Goal: Task Accomplishment & Management: Use online tool/utility

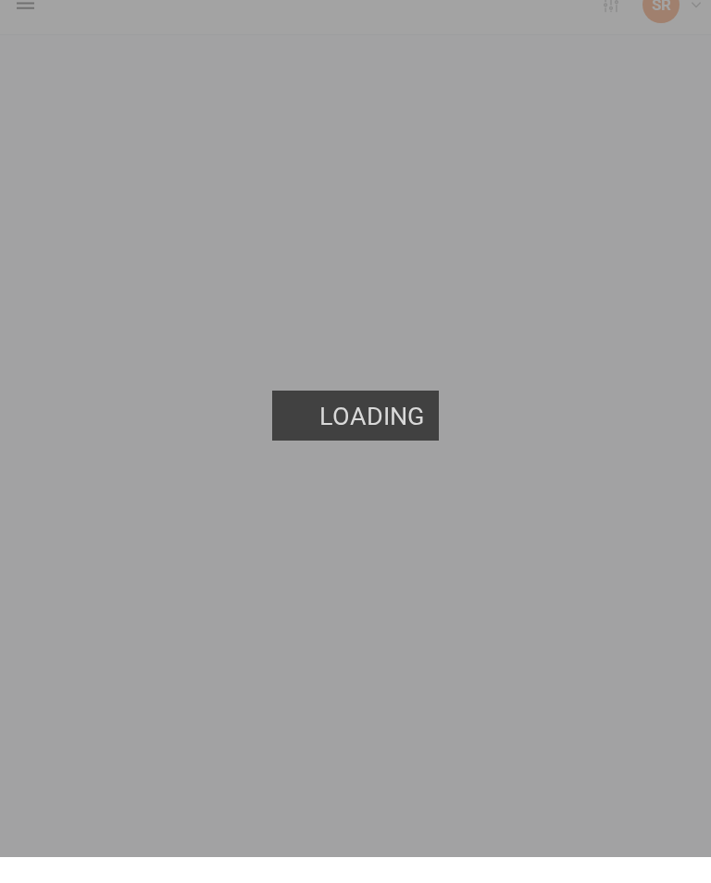
scroll to position [26, 0]
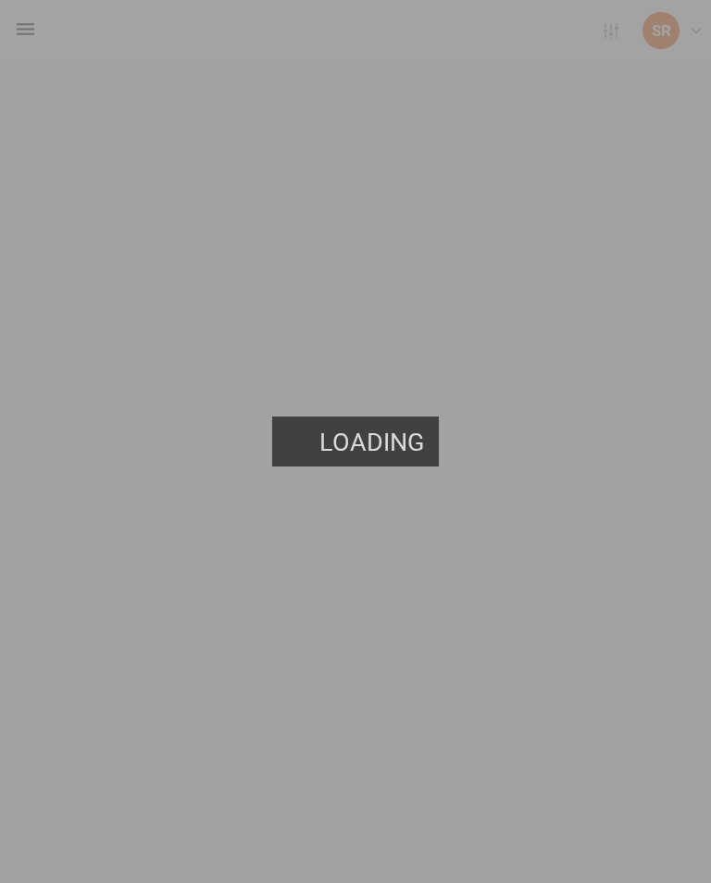
click at [0, 0] on link "Users" at bounding box center [0, 0] width 0 height 0
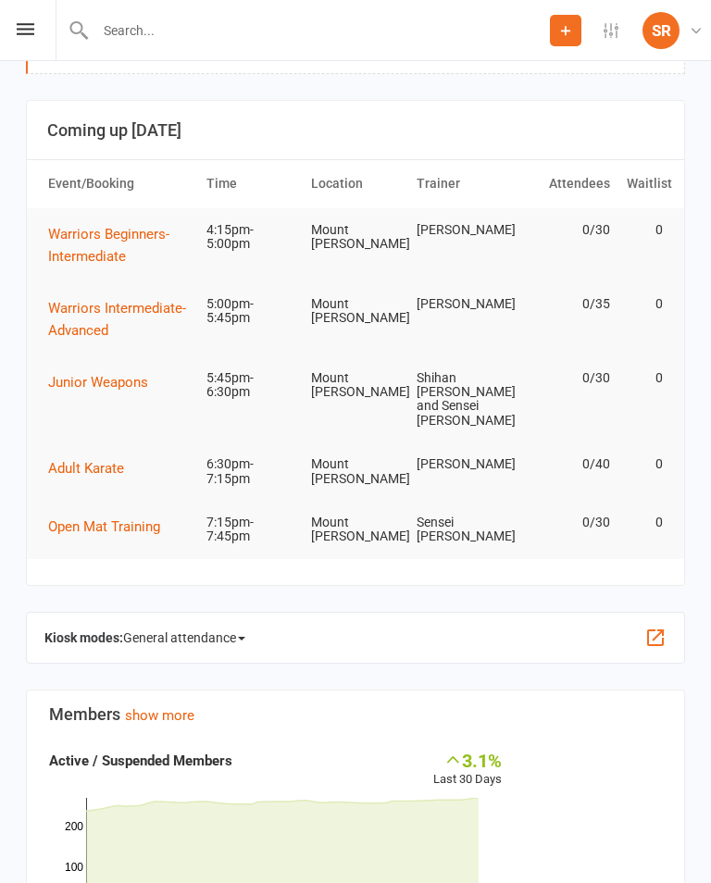
scroll to position [65, 0]
click at [31, 30] on icon at bounding box center [26, 29] width 18 height 12
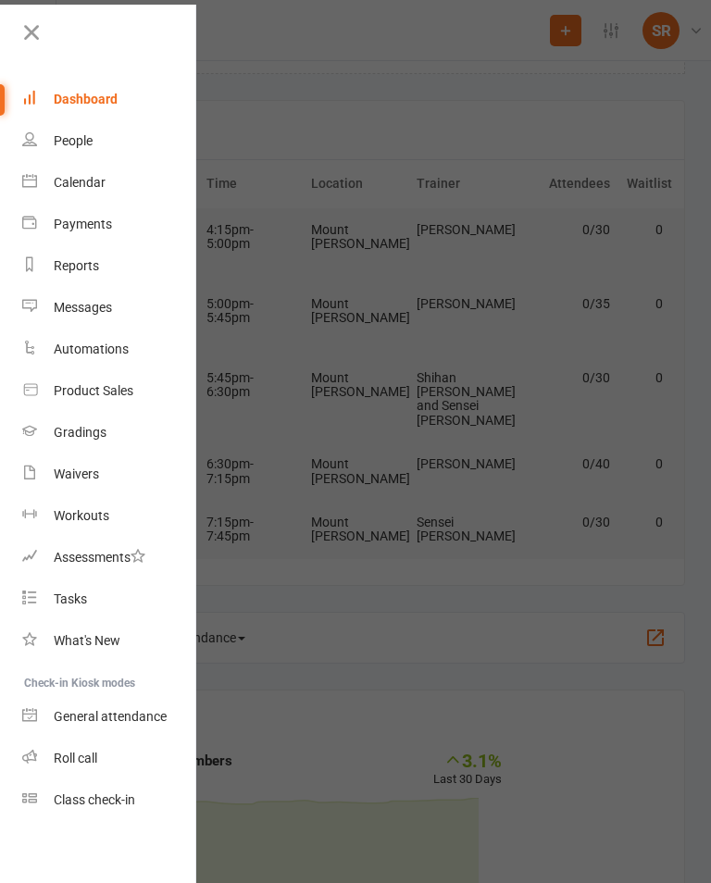
click at [47, 212] on link "Payments" at bounding box center [109, 225] width 175 height 42
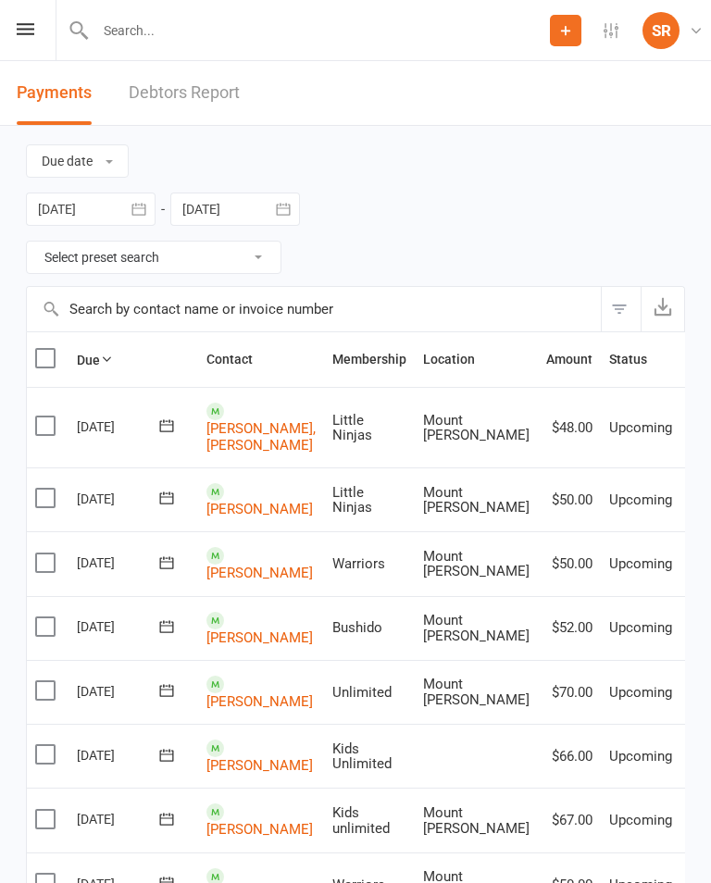
click at [29, 33] on icon at bounding box center [26, 29] width 18 height 12
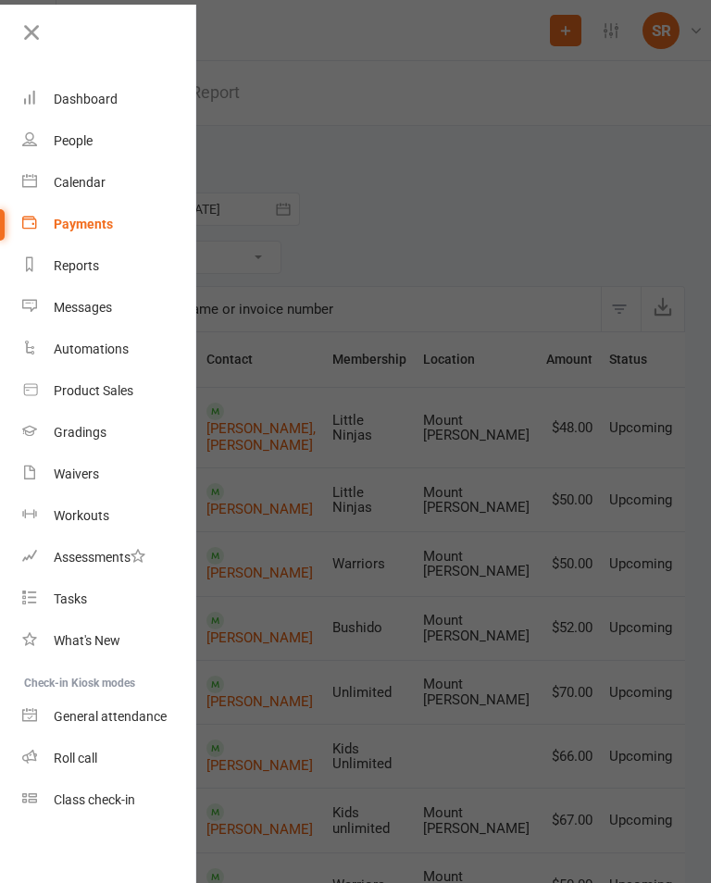
click at [67, 181] on div "Calendar" at bounding box center [80, 182] width 52 height 15
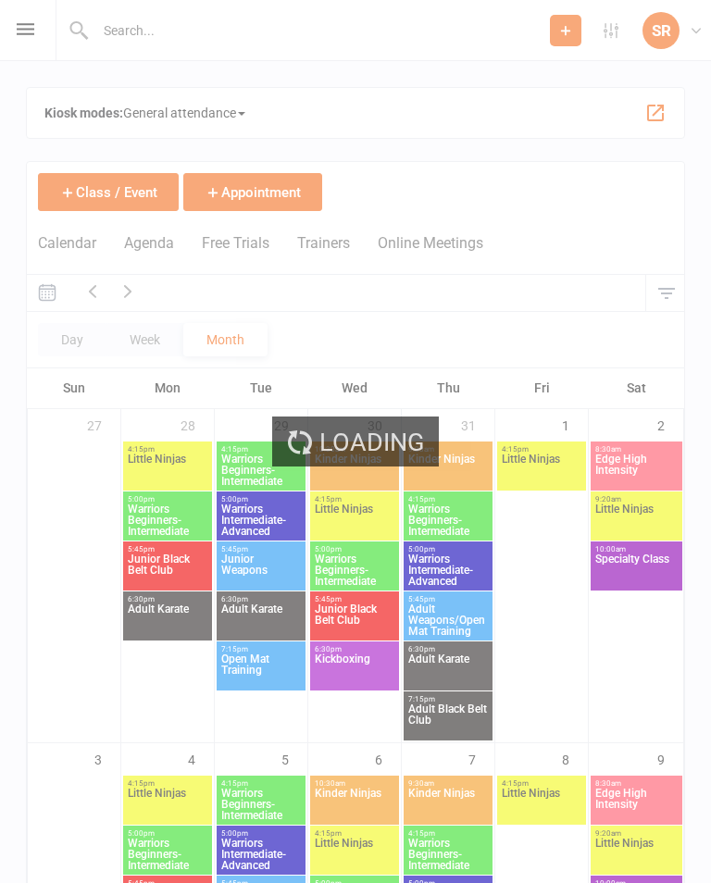
click at [186, 105] on span "General attendance" at bounding box center [184, 113] width 122 height 30
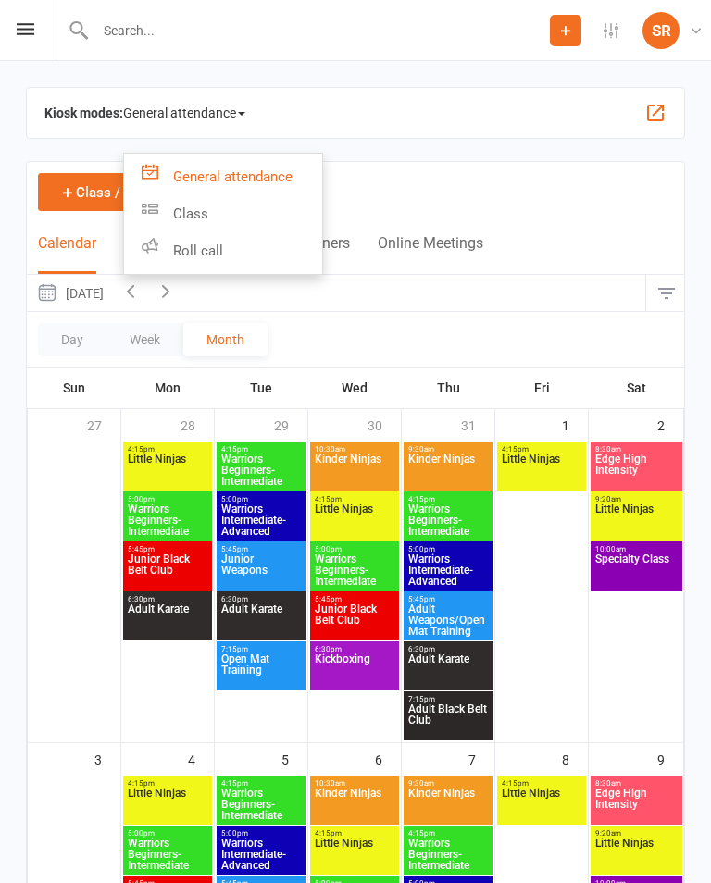
click at [215, 207] on link "Class" at bounding box center [223, 213] width 198 height 37
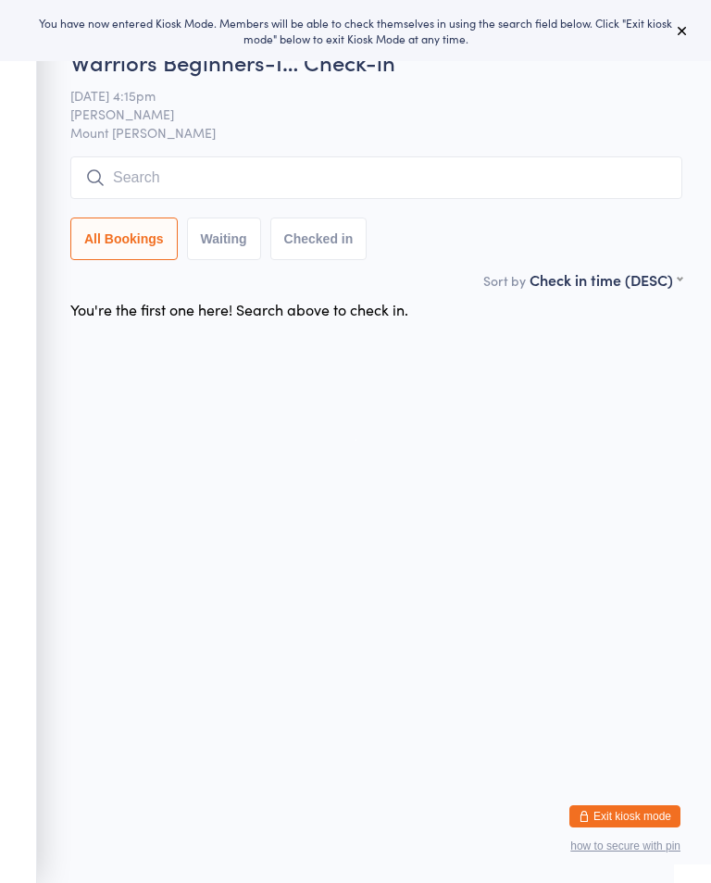
click at [689, 23] on button at bounding box center [682, 30] width 22 height 22
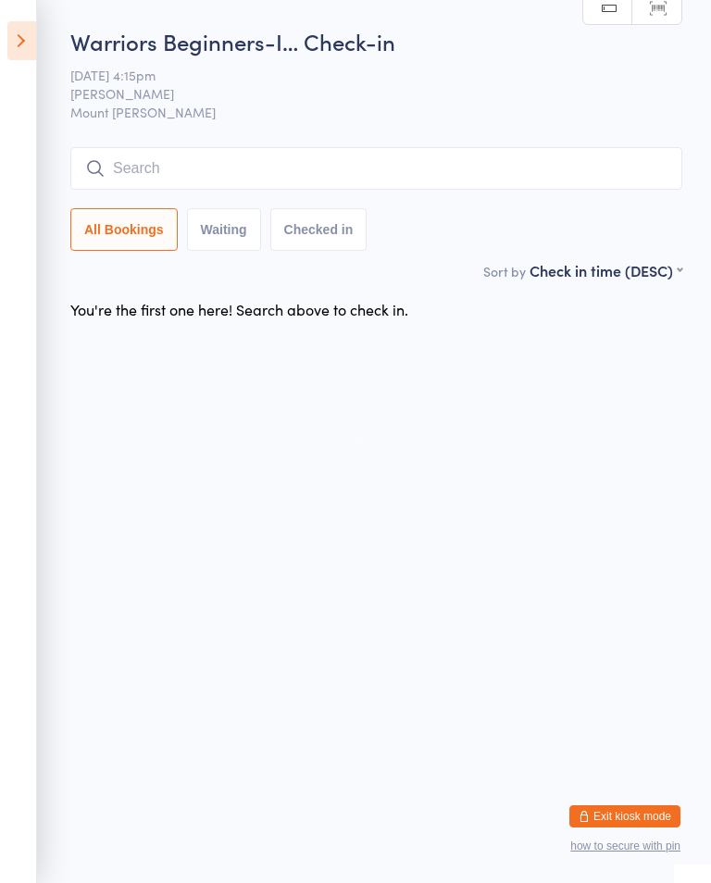
click at [24, 41] on icon at bounding box center [21, 40] width 29 height 39
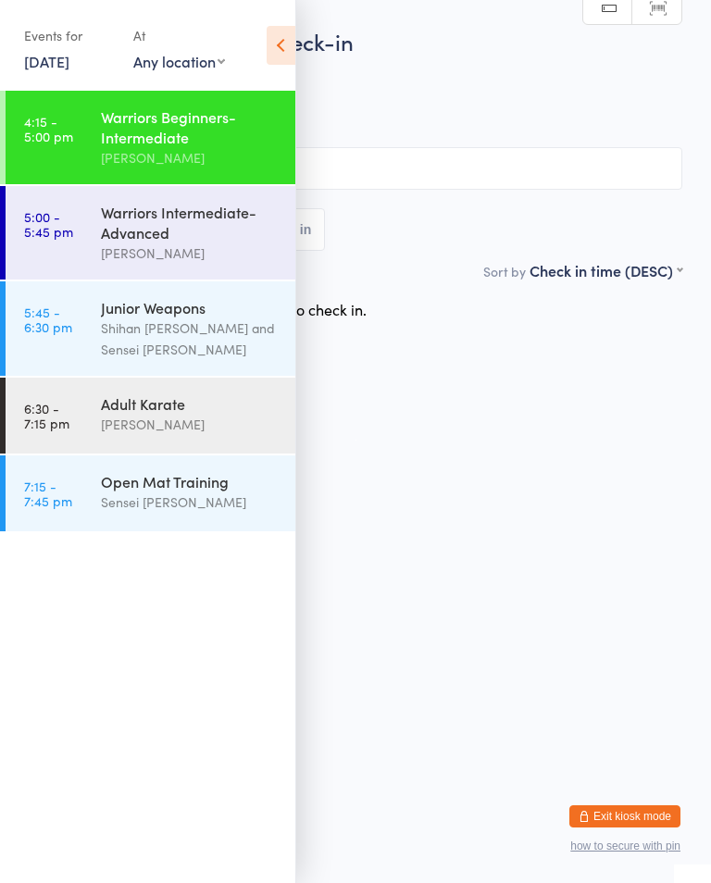
click at [230, 242] on div "Warriors Intermediate-Advanced" at bounding box center [190, 222] width 179 height 41
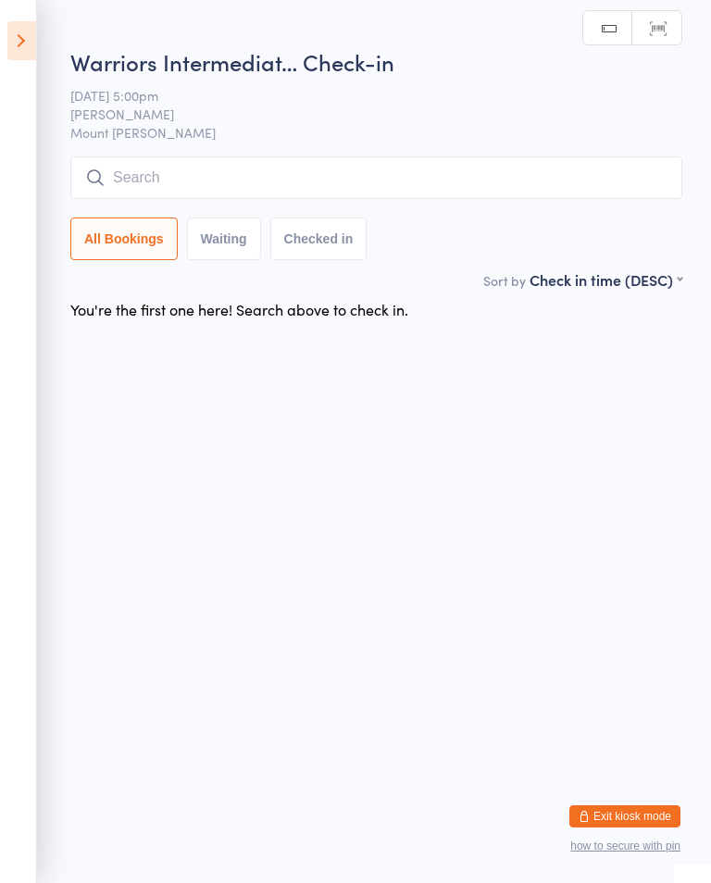
click at [325, 160] on input "search" at bounding box center [376, 177] width 612 height 43
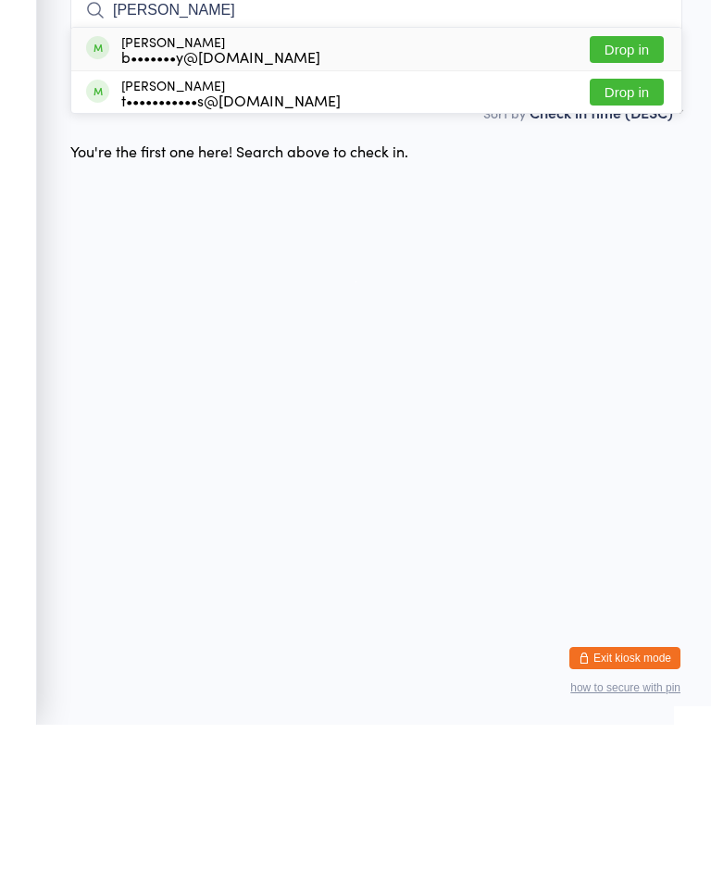
type input "[PERSON_NAME]"
click at [647, 194] on button "Drop in" at bounding box center [626, 207] width 74 height 27
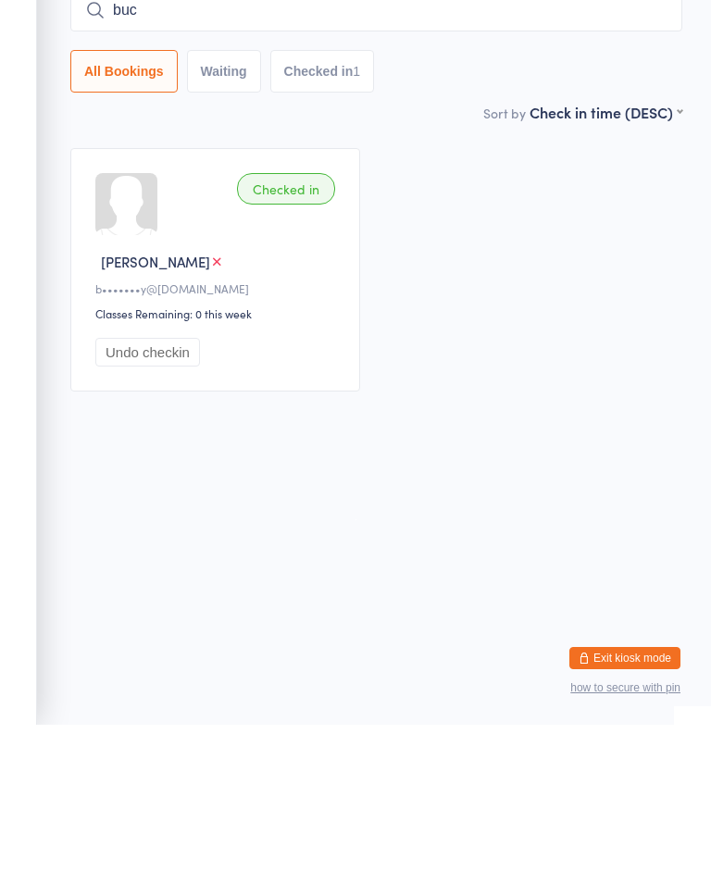
type input "bucl"
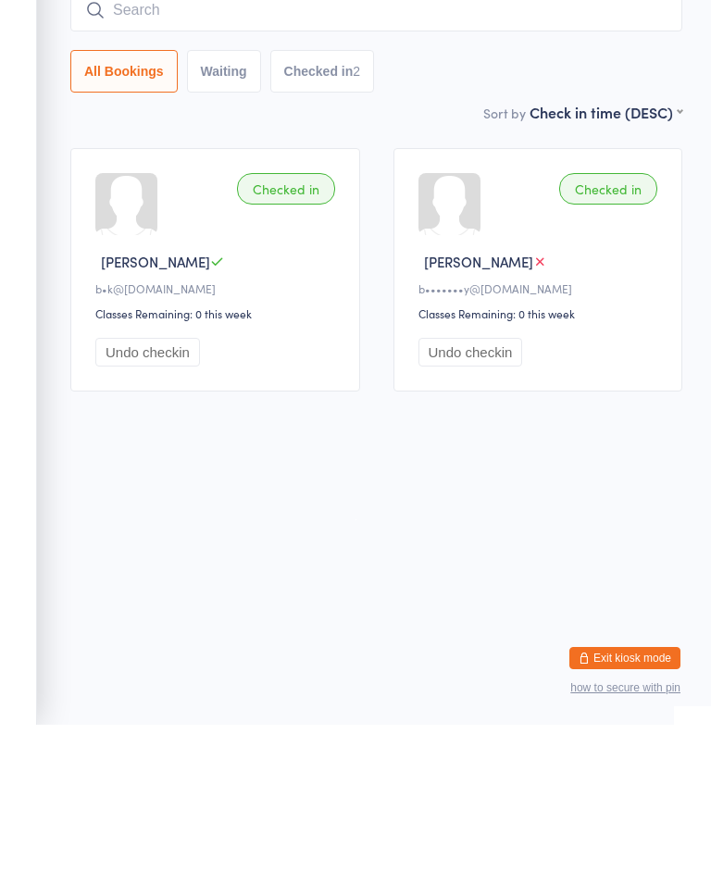
click at [124, 496] on button "Undo checkin" at bounding box center [147, 510] width 105 height 29
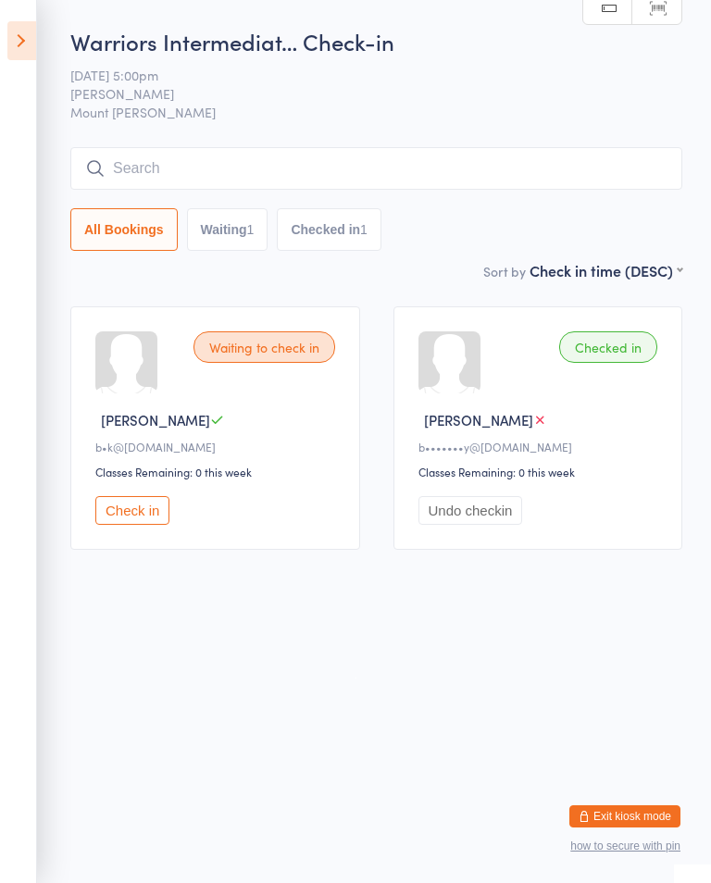
click at [258, 162] on input "search" at bounding box center [376, 168] width 612 height 43
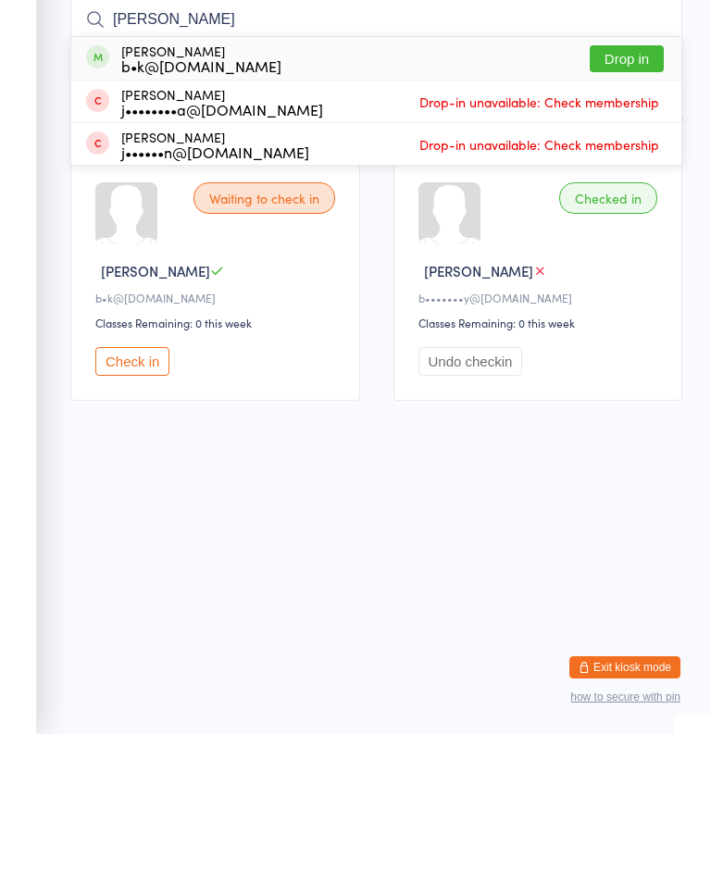
type input "Jake"
click at [632, 194] on button "Drop in" at bounding box center [626, 207] width 74 height 27
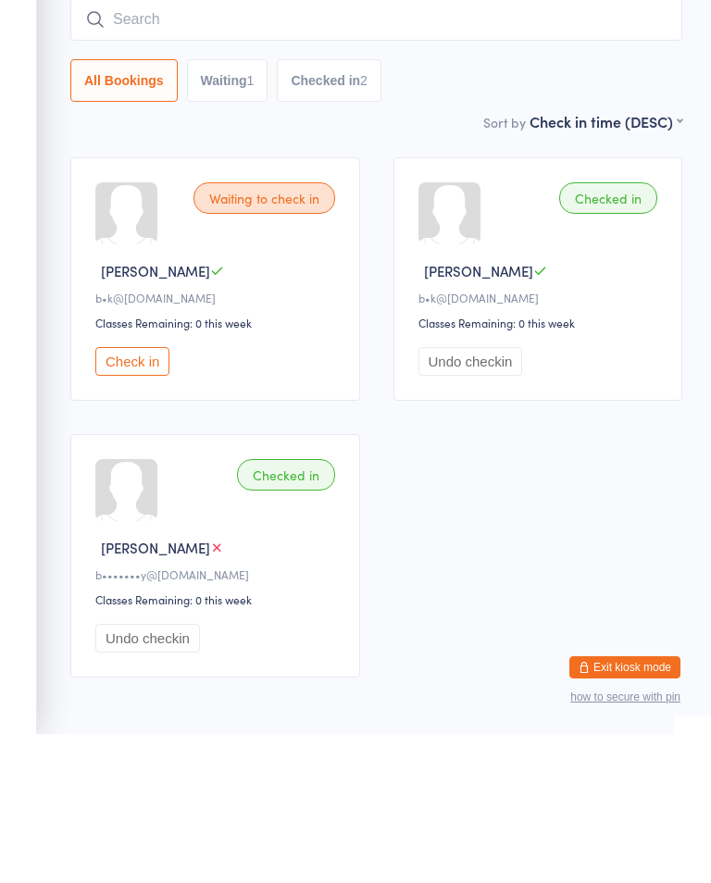
click at [101, 410] on span "Cody B" at bounding box center [155, 419] width 109 height 19
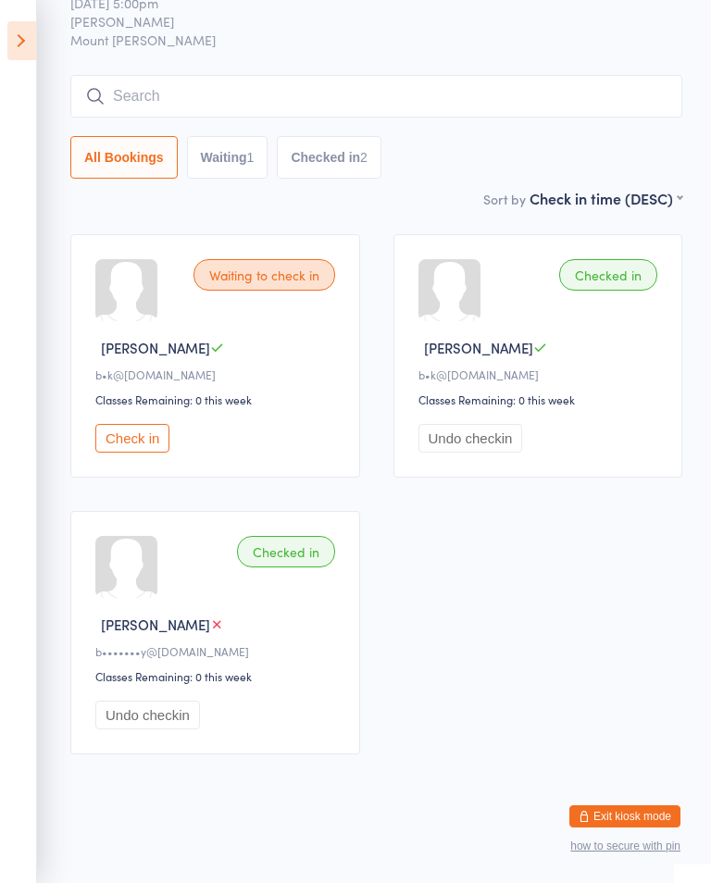
click at [249, 265] on div "Waiting to check in" at bounding box center [264, 274] width 142 height 31
click at [237, 136] on button "Waiting 1" at bounding box center [227, 157] width 81 height 43
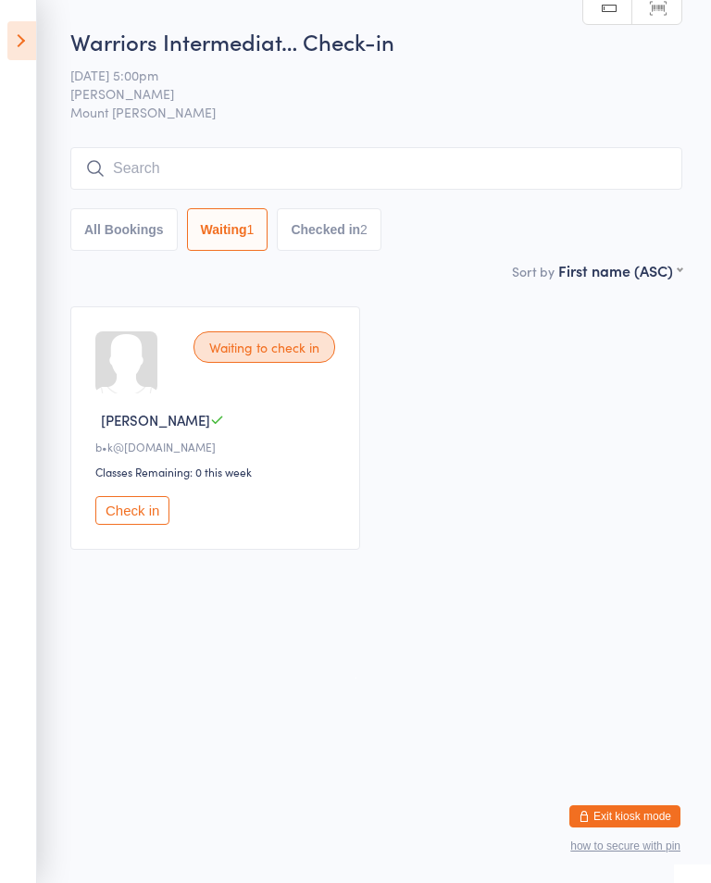
scroll to position [0, 0]
click at [241, 351] on div "Waiting to check in" at bounding box center [264, 346] width 142 height 31
click at [114, 251] on button "All Bookings" at bounding box center [123, 229] width 107 height 43
select select "5"
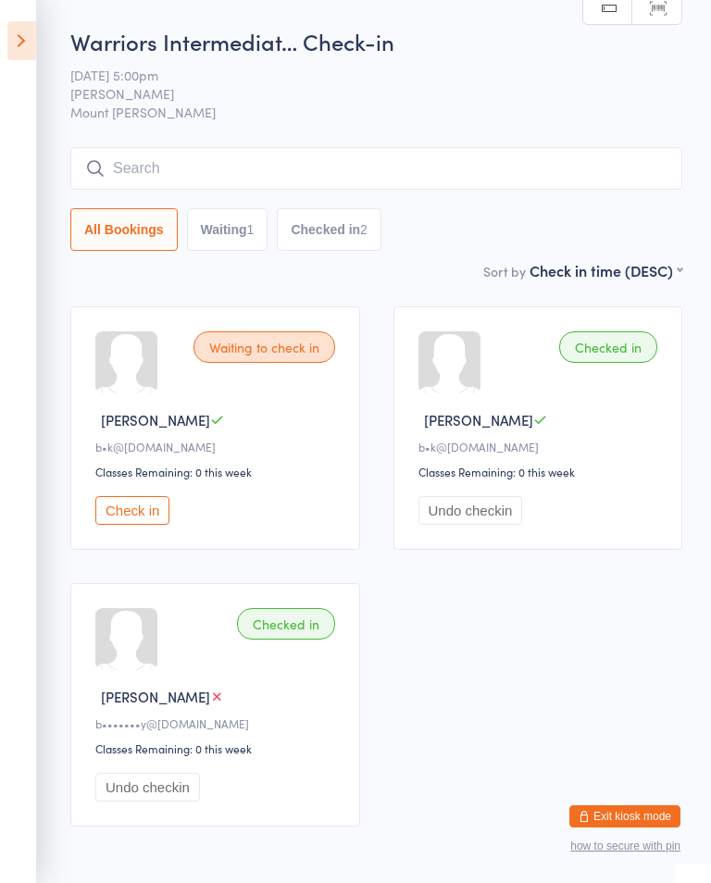
click at [128, 525] on button "Check in" at bounding box center [132, 510] width 74 height 29
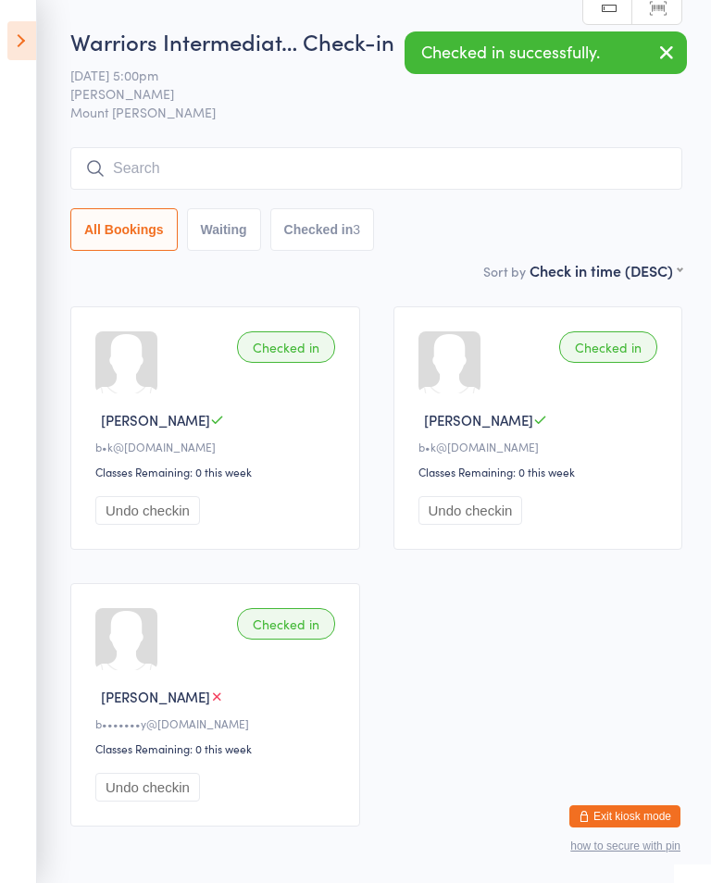
click at [142, 524] on button "Undo checkin" at bounding box center [147, 510] width 105 height 29
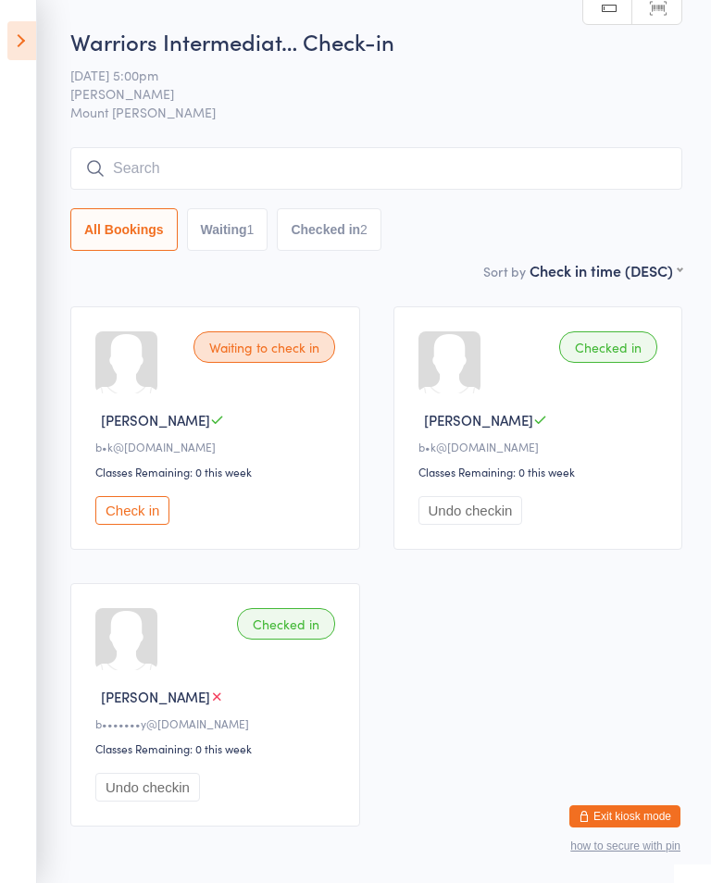
click at [491, 157] on input "search" at bounding box center [376, 168] width 612 height 43
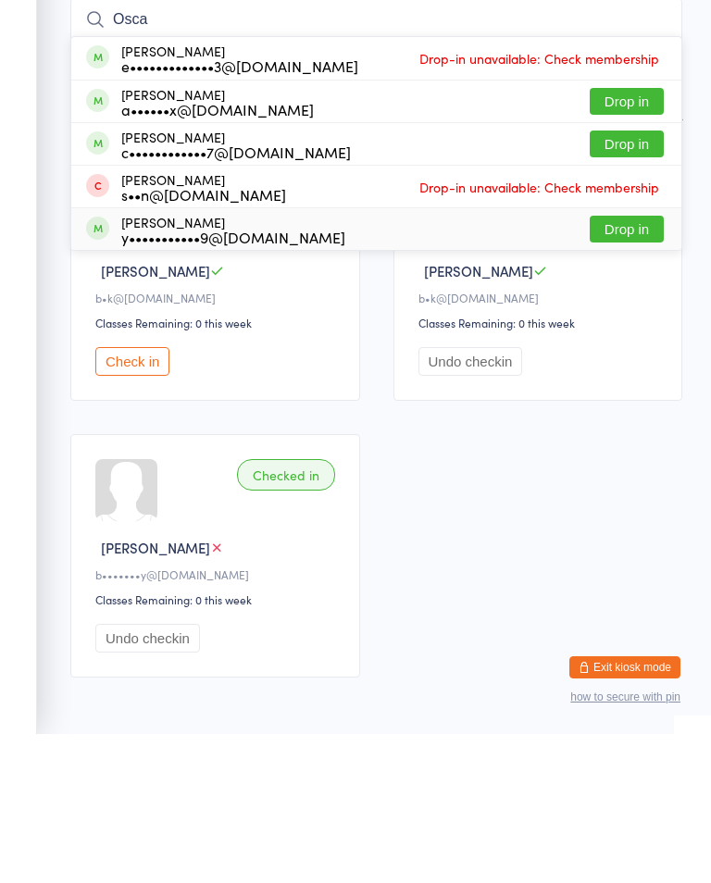
type input "Osca"
click at [635, 365] on button "Drop in" at bounding box center [626, 378] width 74 height 27
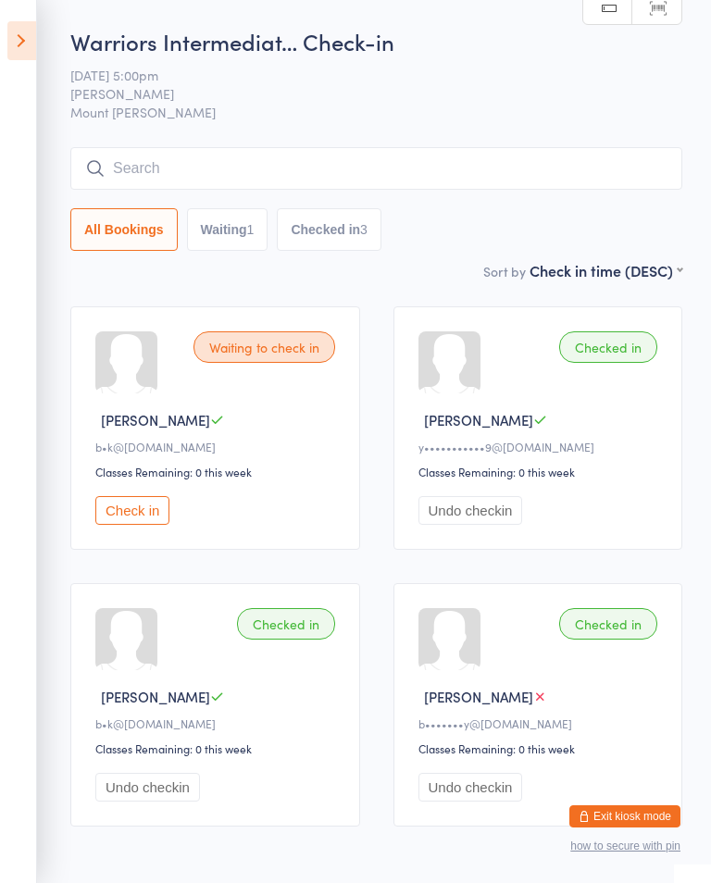
click at [15, 21] on icon at bounding box center [21, 40] width 29 height 39
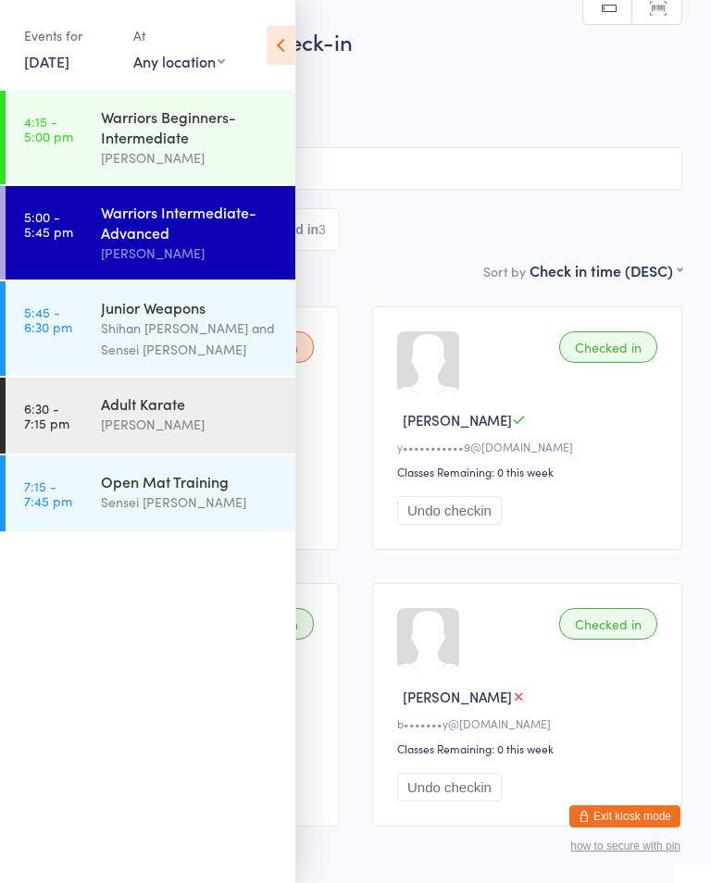
click at [161, 340] on div "Shihan [PERSON_NAME] and Sensei [PERSON_NAME]" at bounding box center [190, 338] width 179 height 43
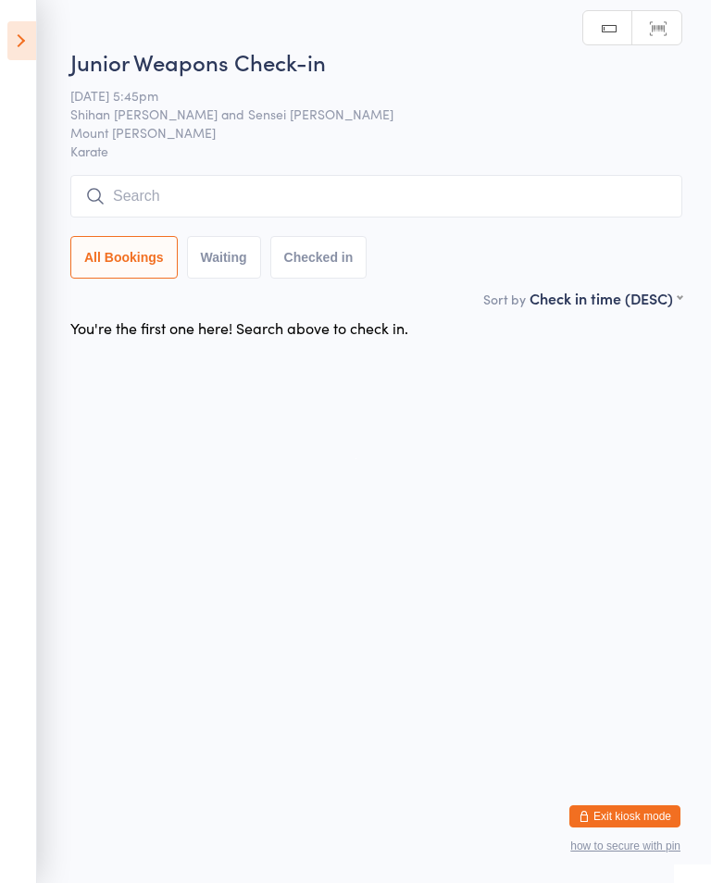
click at [14, 6] on aside "Events for 12 Aug, 2025 12 Aug, 2025 August 2025 Sun Mon Tue Wed Thu Fri Sat 31…" at bounding box center [18, 441] width 37 height 883
click at [33, 20] on aside "Events for 12 Aug, 2025 12 Aug, 2025 August 2025 Sun Mon Tue Wed Thu Fri Sat 31…" at bounding box center [18, 441] width 37 height 883
click at [31, 34] on icon at bounding box center [21, 40] width 29 height 39
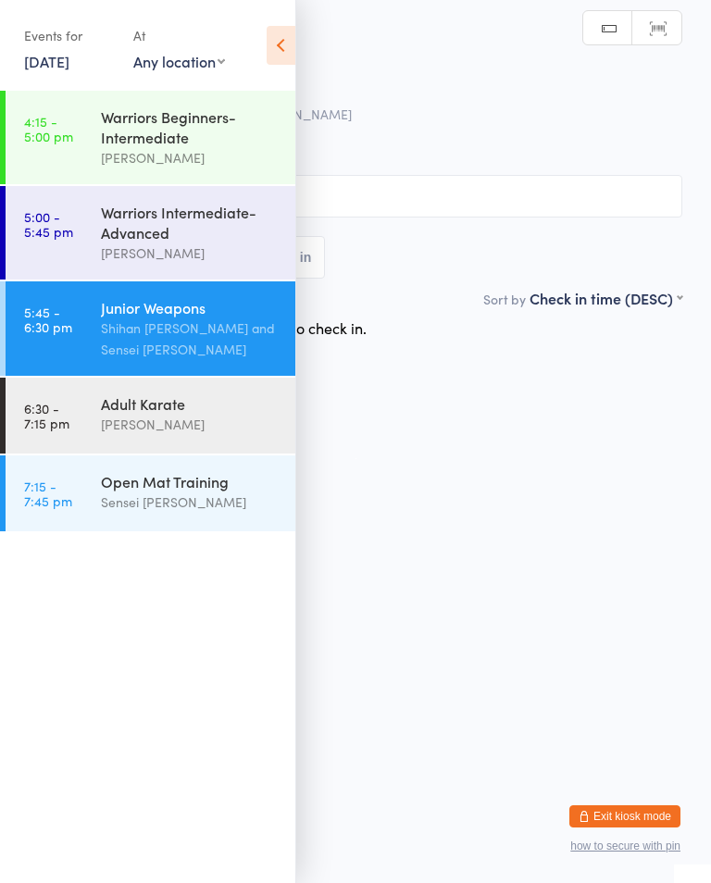
click at [222, 242] on div "Warriors Intermediate-Advanced" at bounding box center [190, 222] width 179 height 41
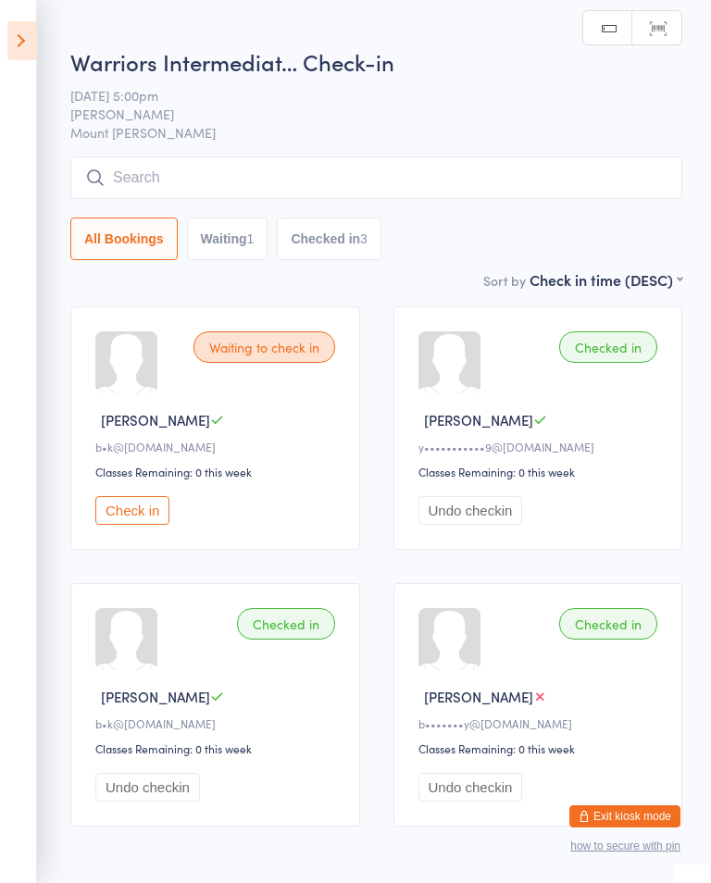
click at [369, 199] on input "search" at bounding box center [376, 177] width 612 height 43
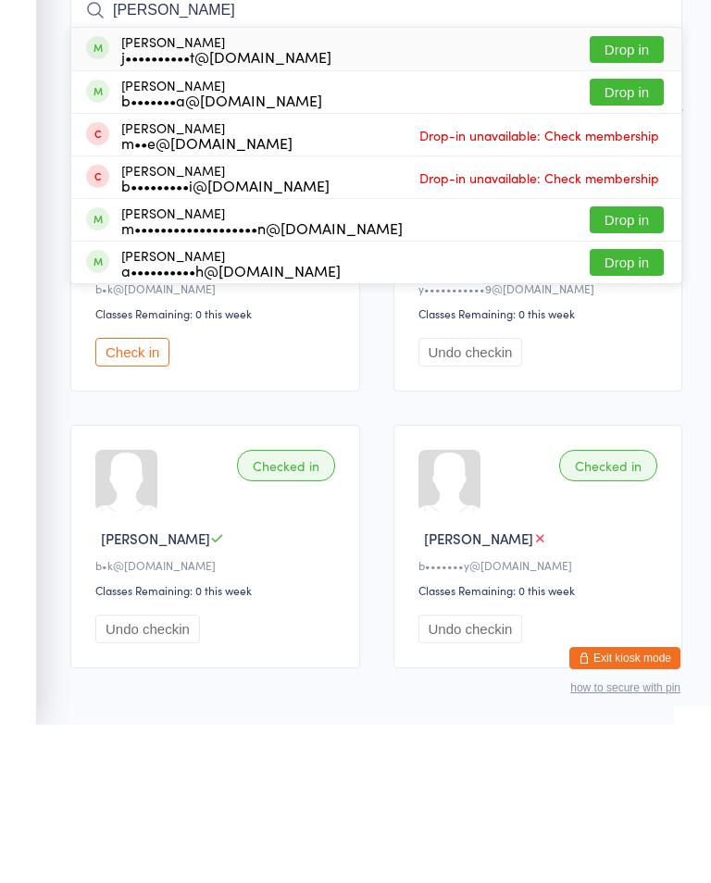
type input "Alex"
click at [641, 365] on button "Drop in" at bounding box center [626, 378] width 74 height 27
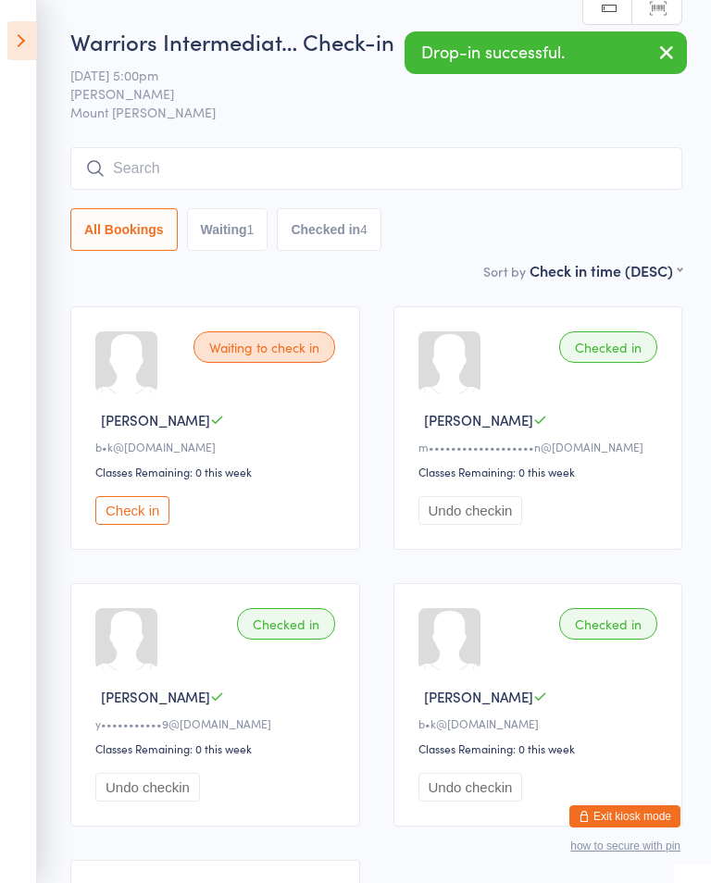
click at [32, 22] on icon at bounding box center [21, 40] width 29 height 39
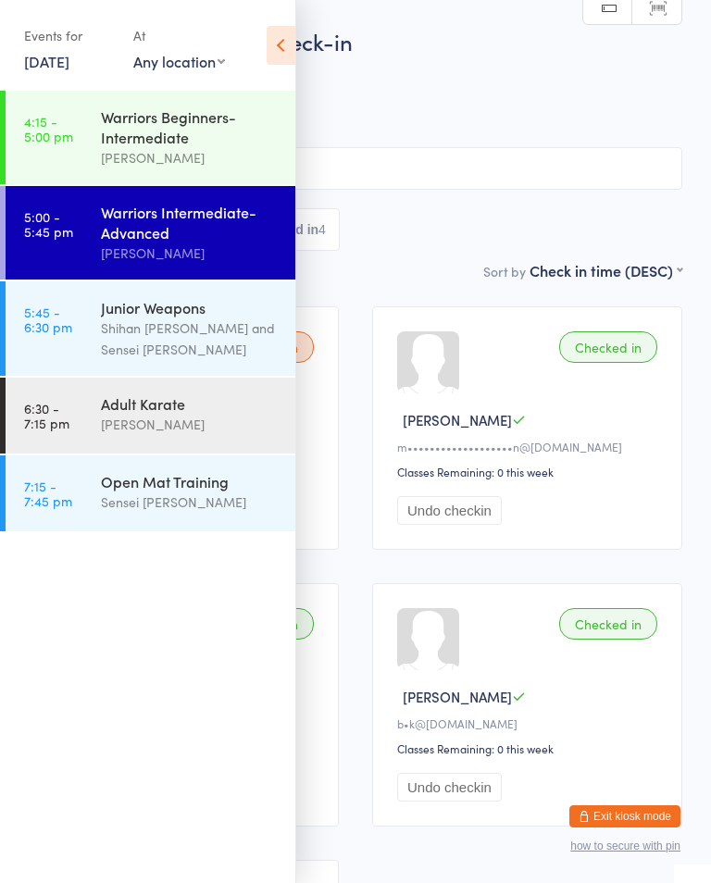
click at [131, 127] on div "Warriors Beginners-Intermediate" at bounding box center [190, 126] width 179 height 41
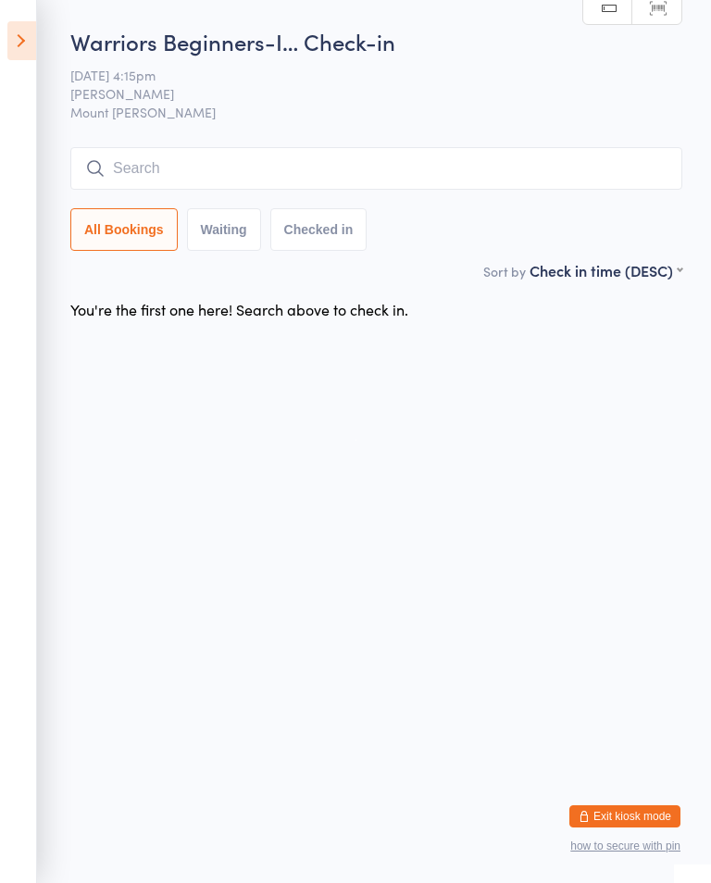
click at [23, 31] on icon at bounding box center [21, 40] width 29 height 39
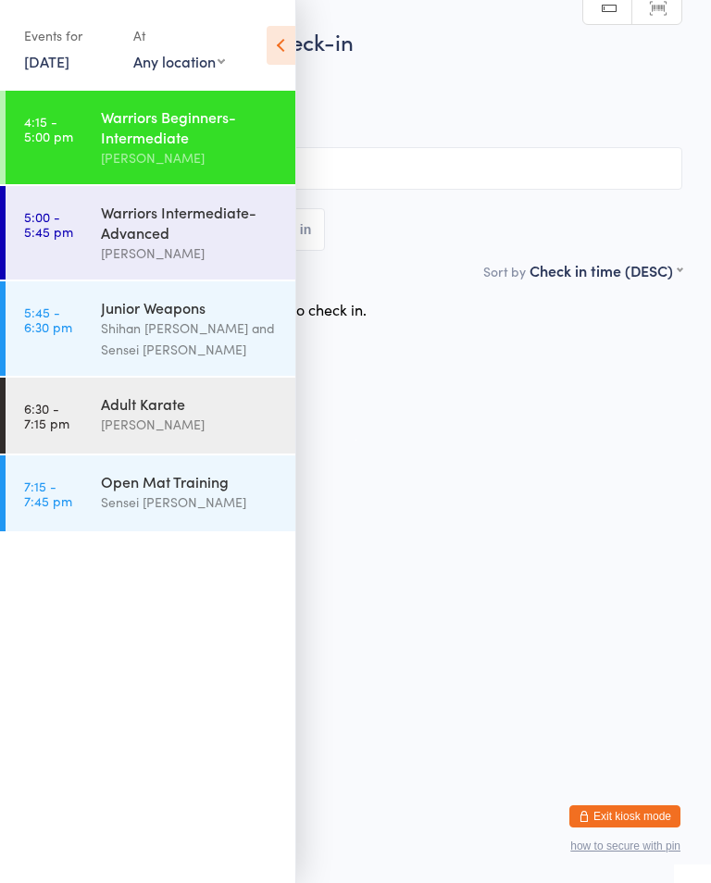
click at [144, 241] on div "Warriors Intermediate-Advanced" at bounding box center [190, 222] width 179 height 41
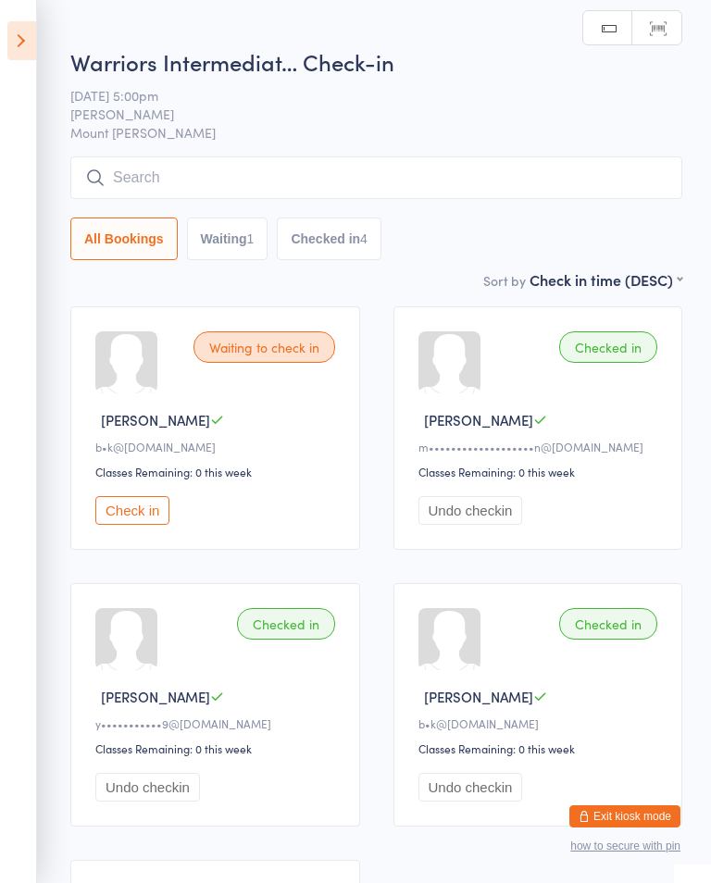
click at [34, 31] on icon at bounding box center [21, 40] width 29 height 39
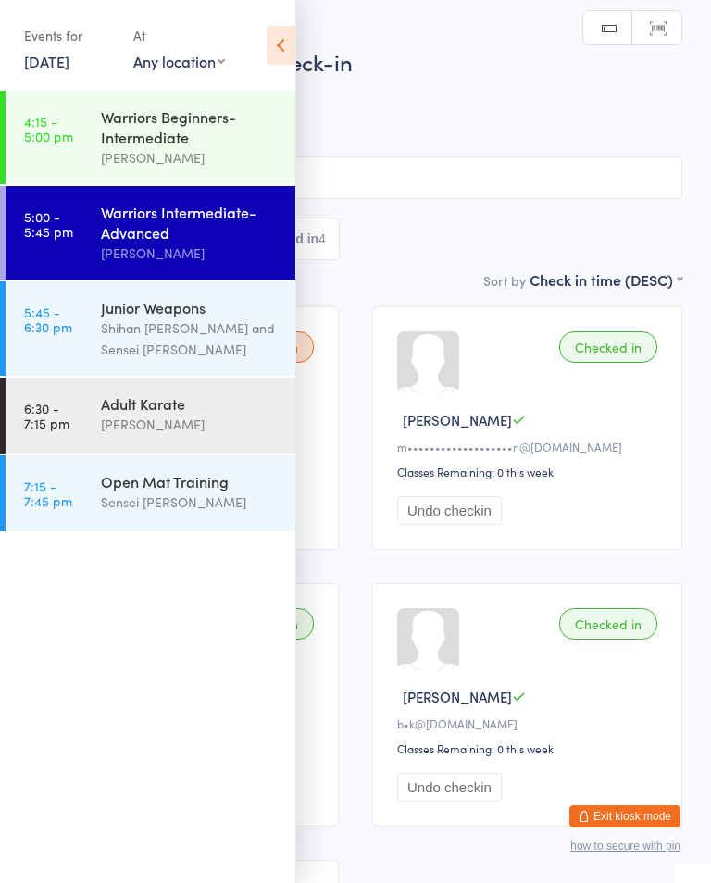
click at [138, 142] on div "Warriors Beginners-Intermediate" at bounding box center [190, 126] width 179 height 41
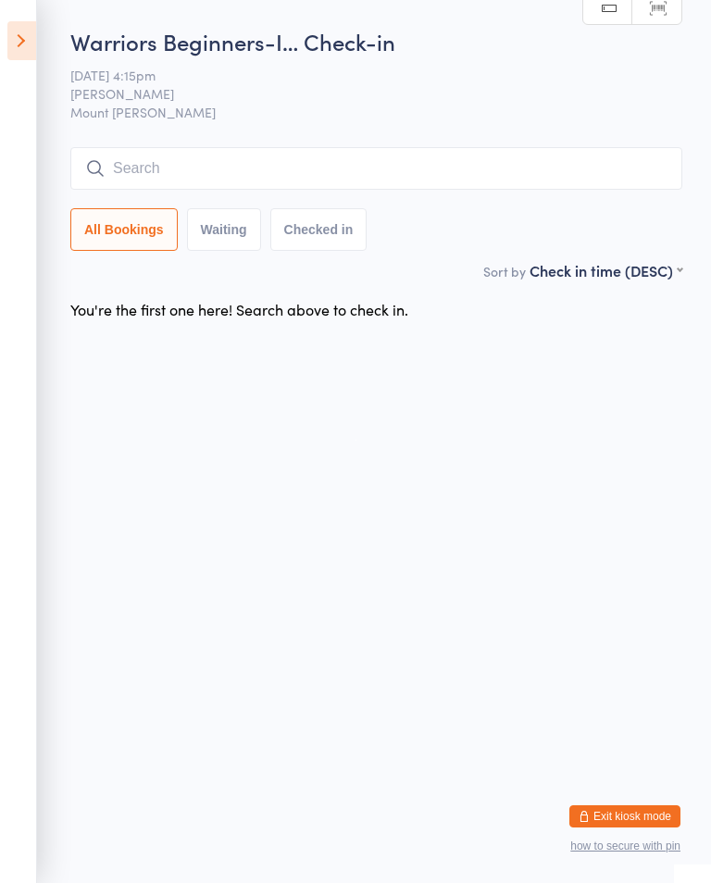
click at [541, 186] on input "search" at bounding box center [376, 168] width 612 height 43
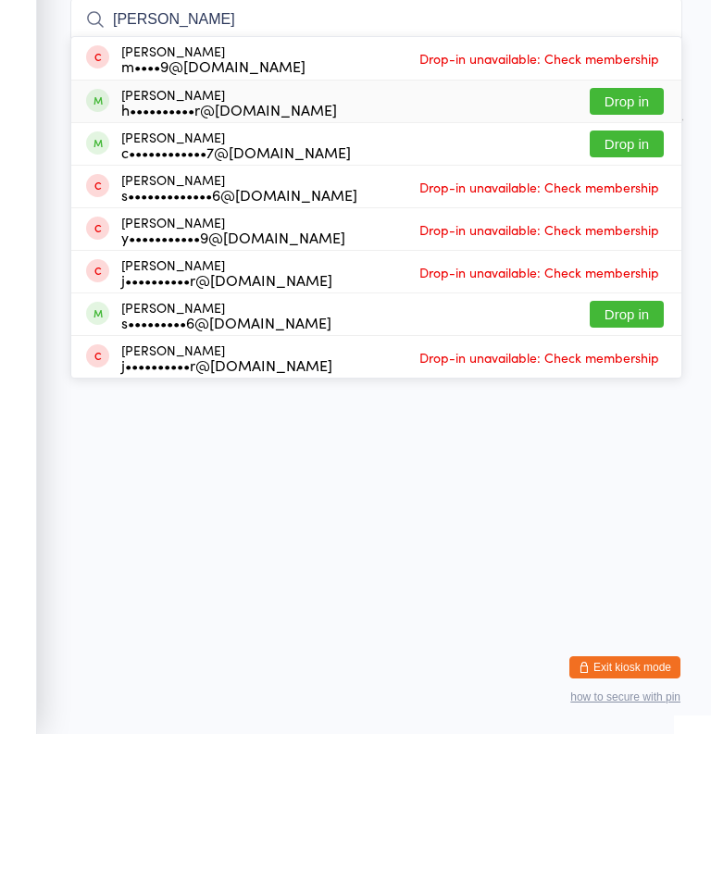
type input "Noah"
click at [225, 251] on div "h••••••••••r@gmail.com" at bounding box center [229, 258] width 216 height 15
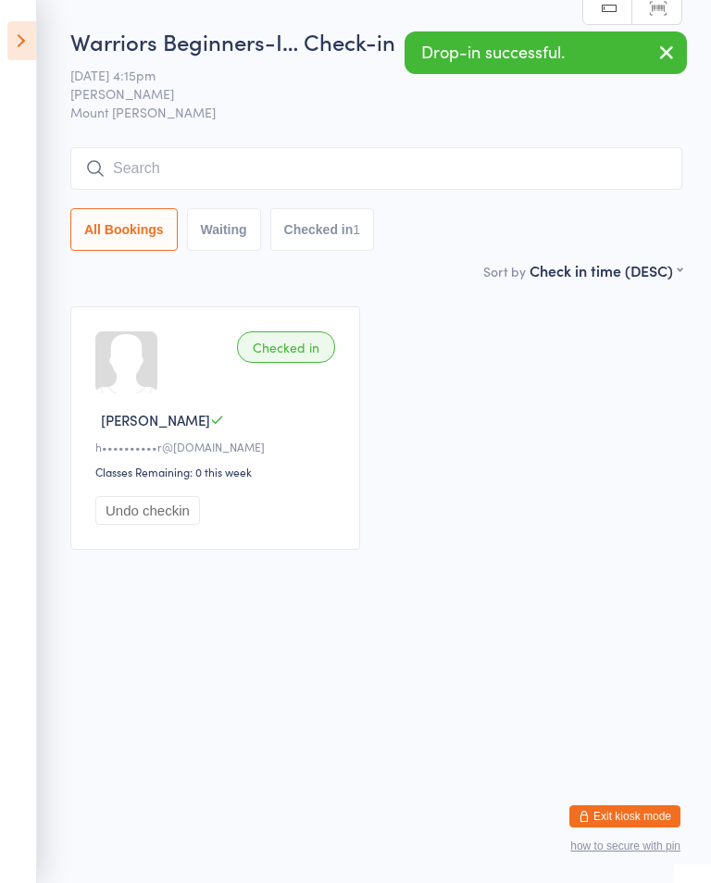
click at [300, 190] on input "search" at bounding box center [376, 168] width 612 height 43
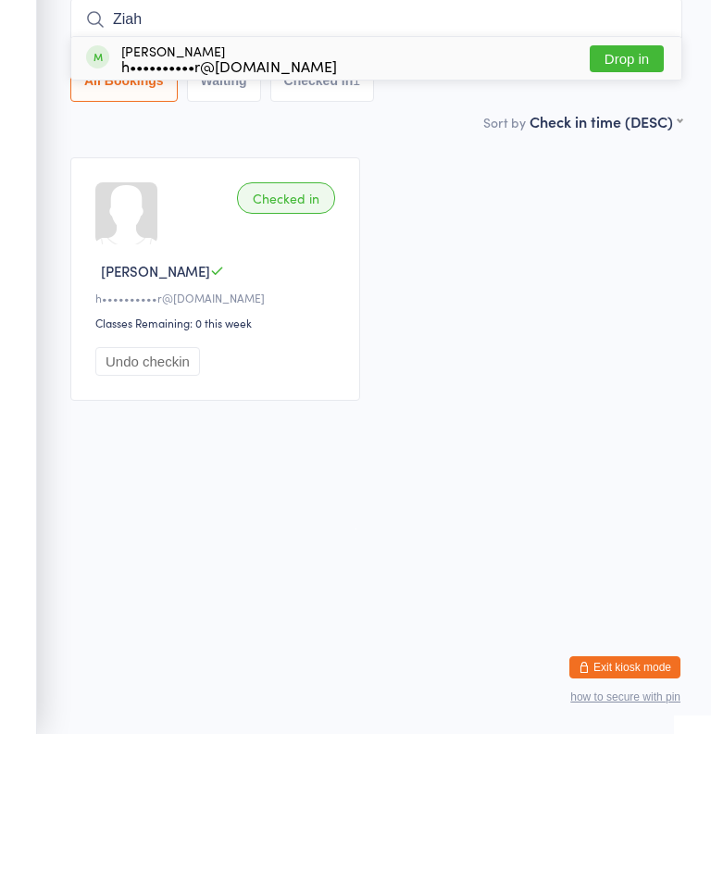
type input "Ziah"
click at [260, 192] on div "Ziah Turner h••••••••••r@gmail.com" at bounding box center [229, 207] width 216 height 30
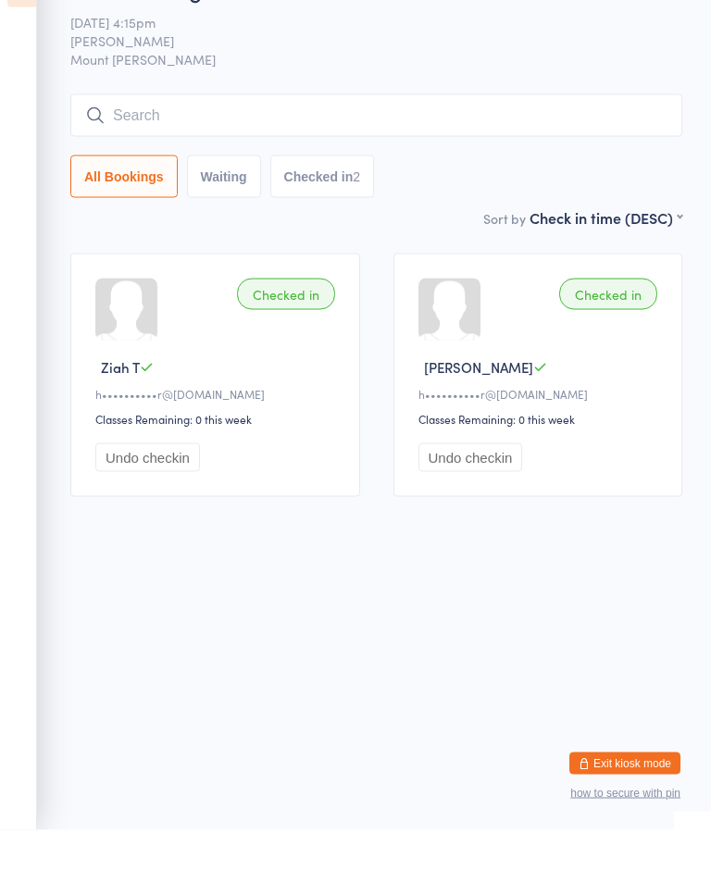
click at [182, 147] on input "search" at bounding box center [376, 168] width 612 height 43
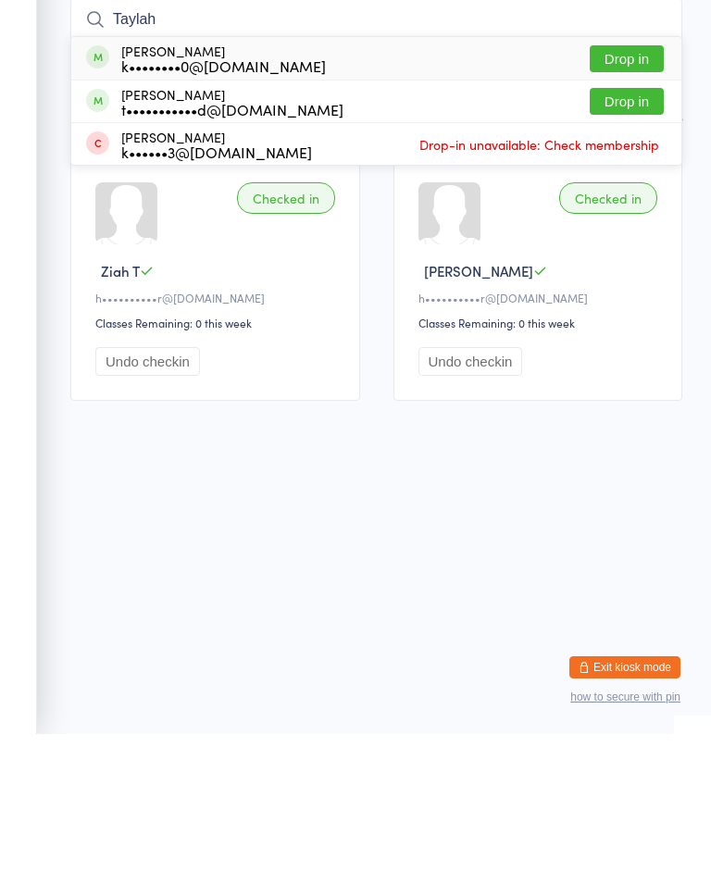
type input "Taylah"
click at [610, 194] on button "Drop in" at bounding box center [626, 207] width 74 height 27
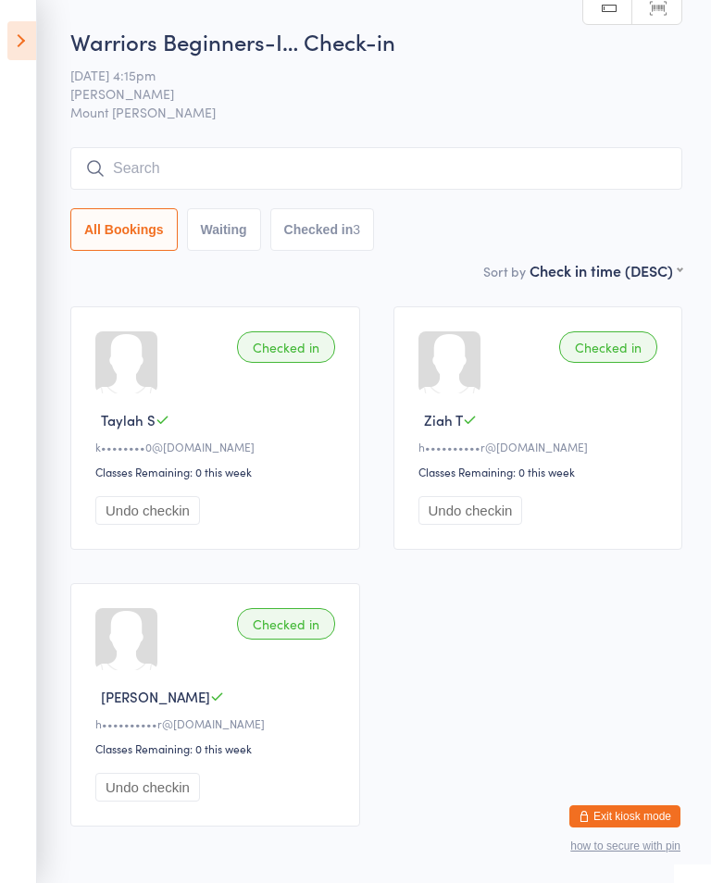
click at [185, 168] on input "search" at bounding box center [376, 168] width 612 height 43
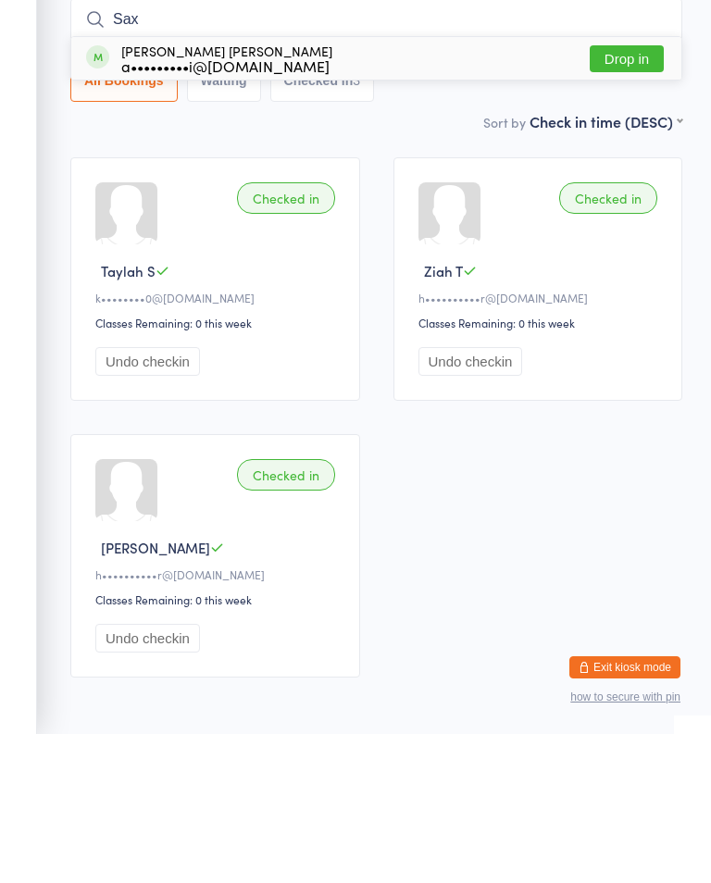
type input "Sax"
click at [613, 194] on button "Drop in" at bounding box center [626, 207] width 74 height 27
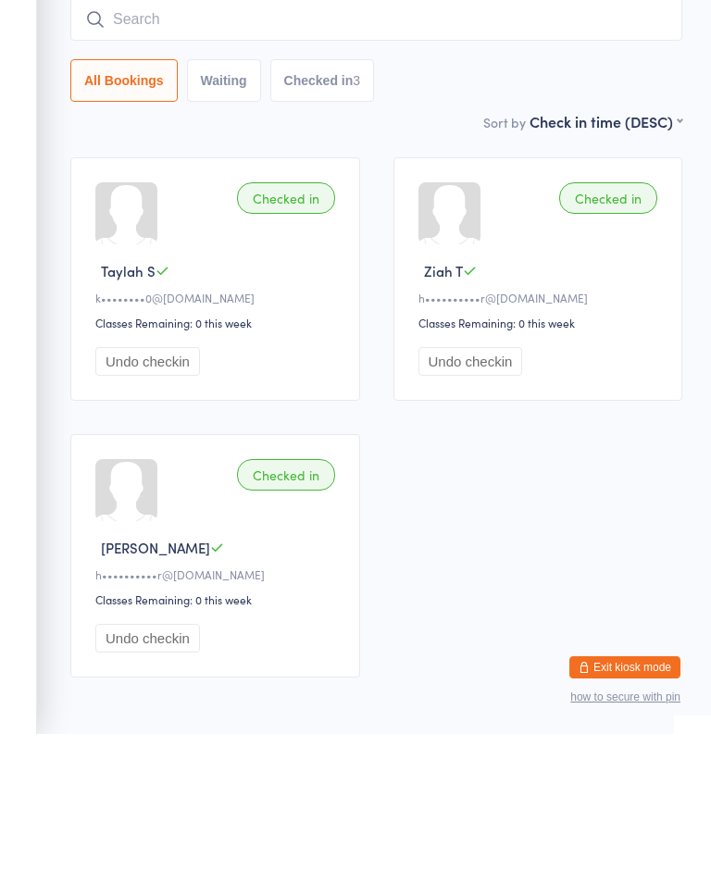
scroll to position [96, 0]
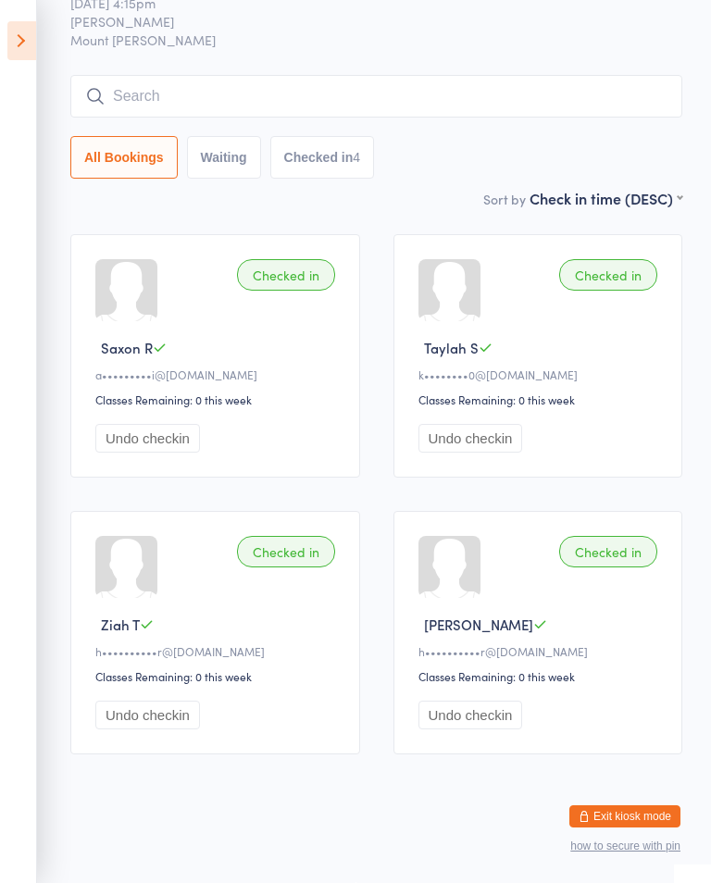
click at [457, 76] on input "search" at bounding box center [376, 96] width 612 height 43
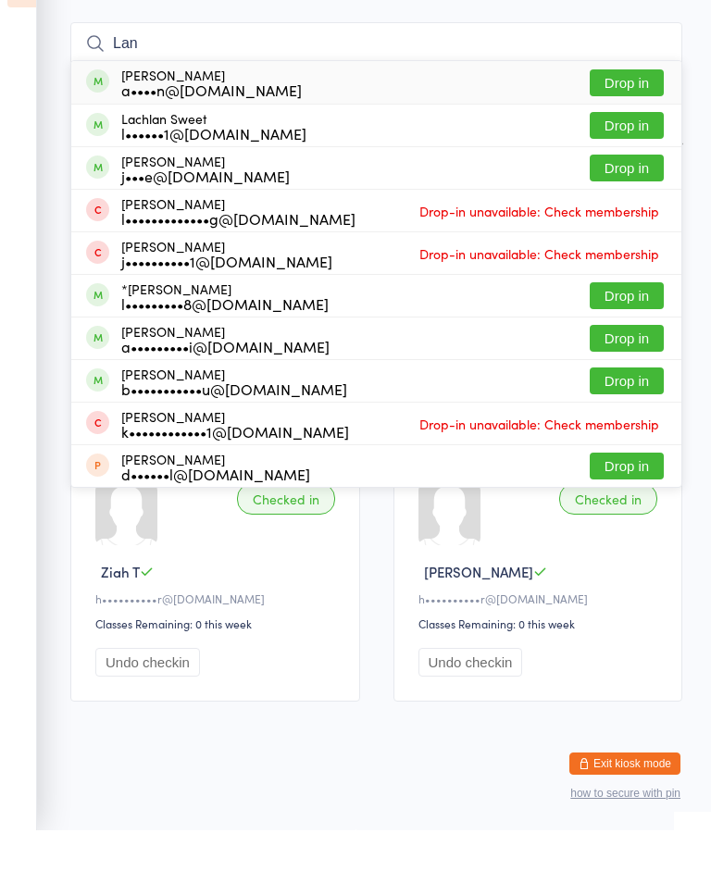
type input "Lan"
click at [636, 377] on button "Drop in" at bounding box center [626, 390] width 74 height 27
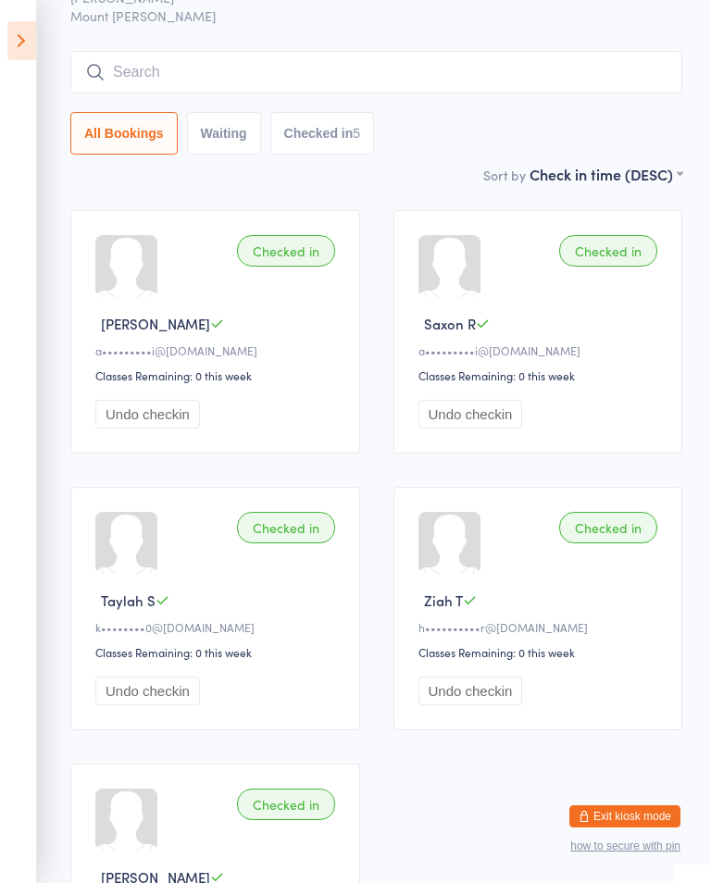
click at [488, 75] on input "search" at bounding box center [376, 72] width 612 height 43
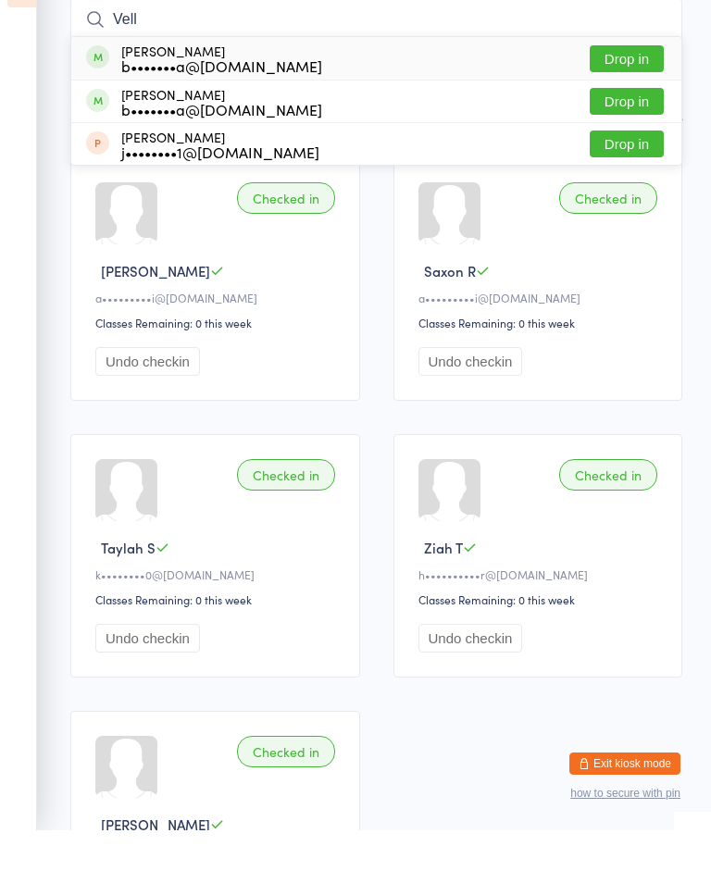
type input "Vell"
click at [209, 96] on div "Max Vella b•••••••a@hotmail.com" at bounding box center [221, 111] width 201 height 30
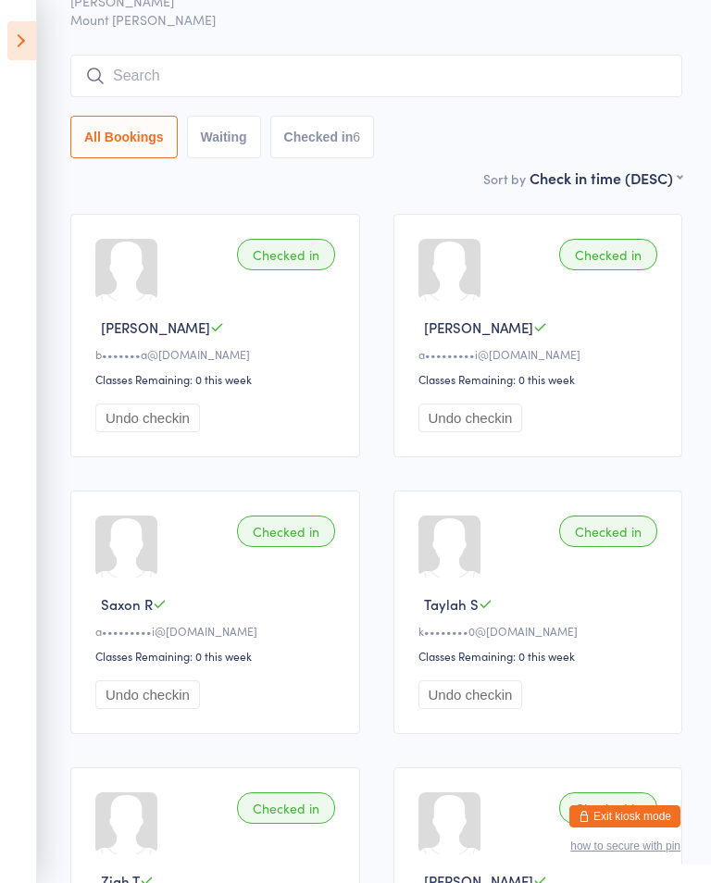
scroll to position [0, 0]
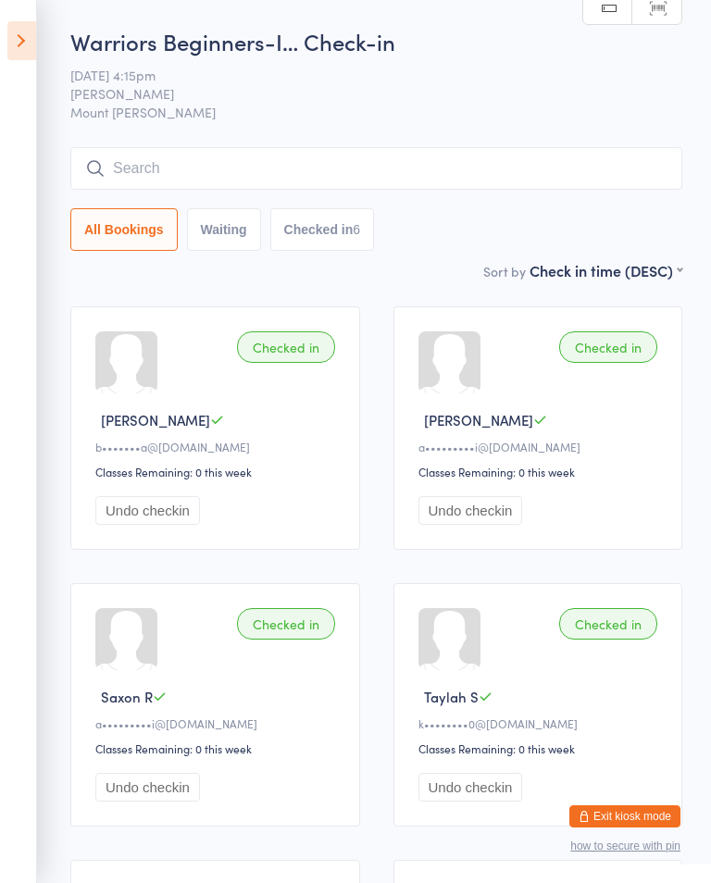
click at [35, 53] on icon at bounding box center [21, 40] width 29 height 39
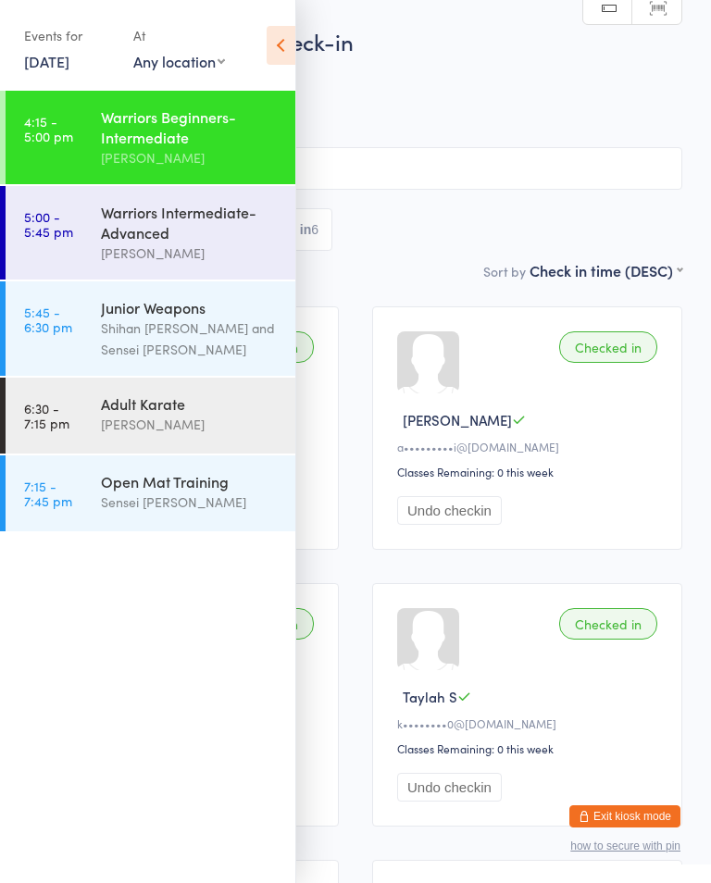
click at [12, 35] on div "Events for 12 Aug, 2025 12 Aug, 2025 August 2025 Sun Mon Tue Wed Thu Fri Sat 31…" at bounding box center [147, 46] width 295 height 93
click at [208, 227] on div "Warriors Intermediate-Advanced" at bounding box center [190, 222] width 179 height 41
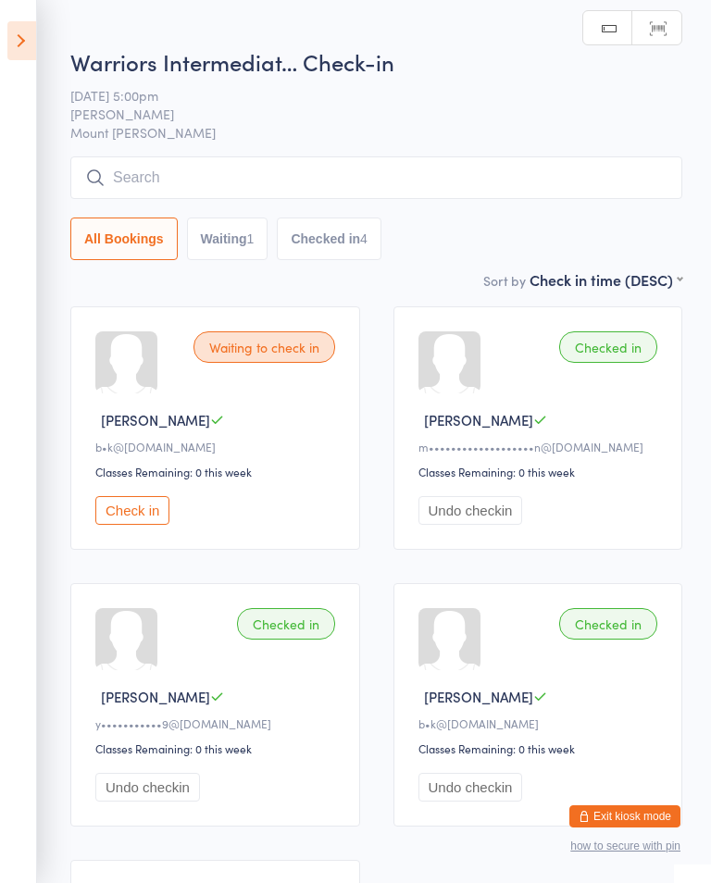
click at [402, 190] on input "search" at bounding box center [376, 177] width 612 height 43
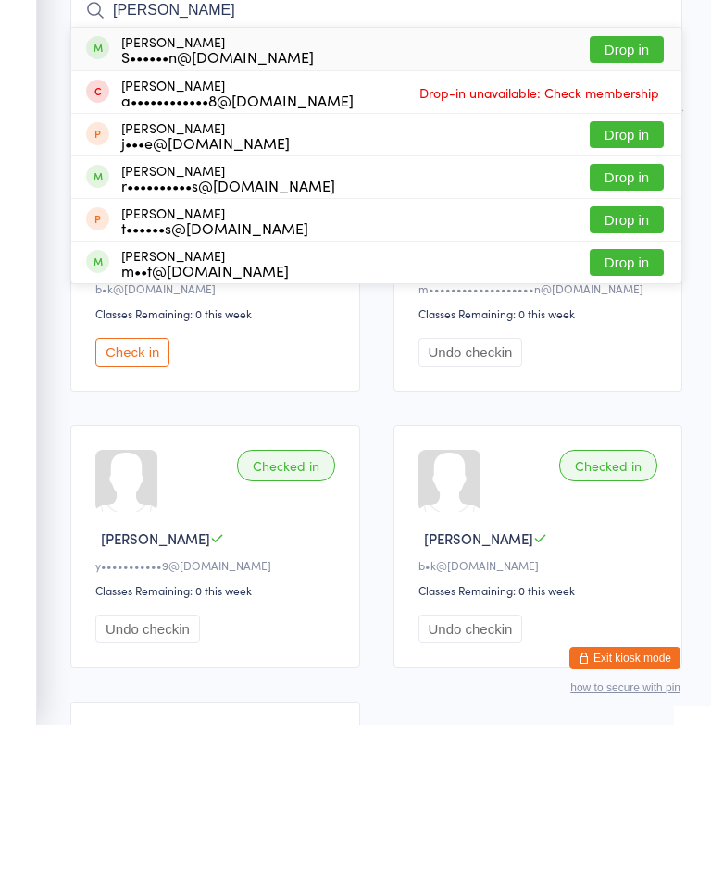
type input "Beau Mathis"
click at [629, 194] on button "Drop in" at bounding box center [626, 207] width 74 height 27
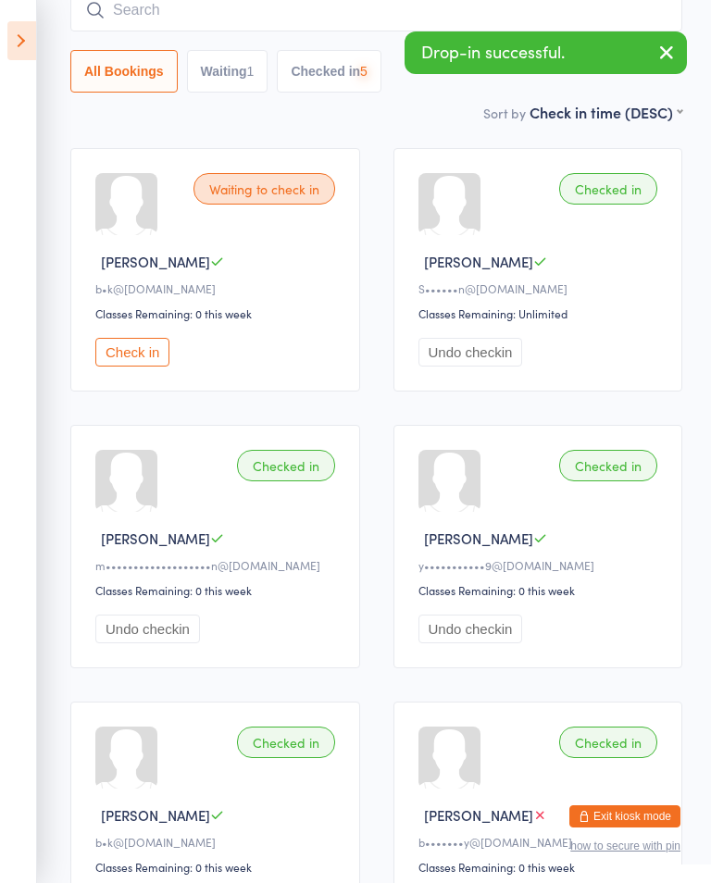
click at [38, 23] on ui-view "Warriors Intermediat… Check-in 12 Aug 5:00pm Shihan Amy Gardam Mount Evelyn Man…" at bounding box center [355, 415] width 711 height 1094
click at [13, 36] on icon at bounding box center [21, 40] width 29 height 39
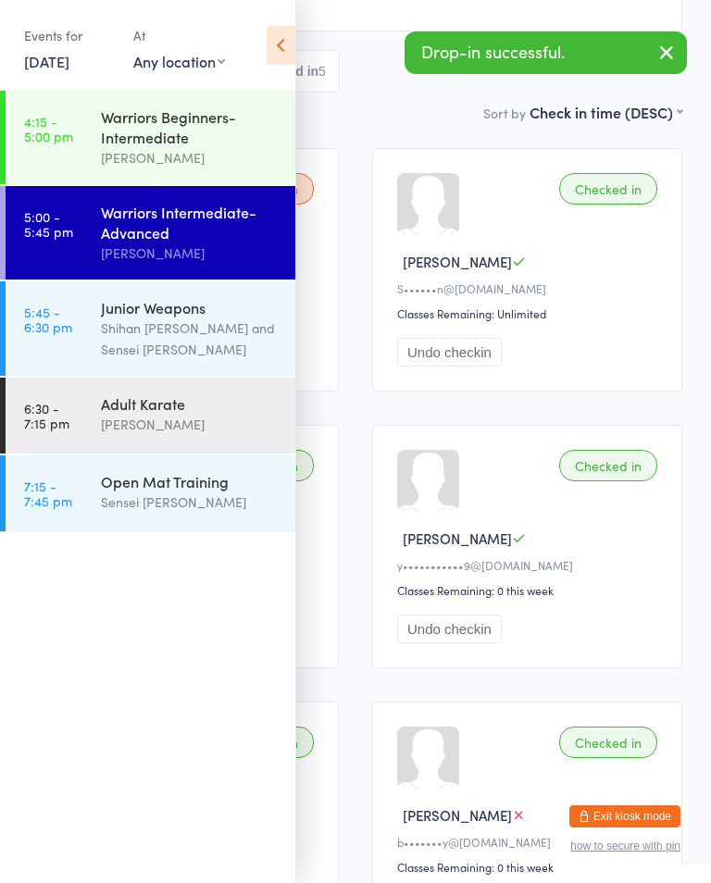
click at [190, 317] on div "Junior Weapons" at bounding box center [190, 307] width 179 height 20
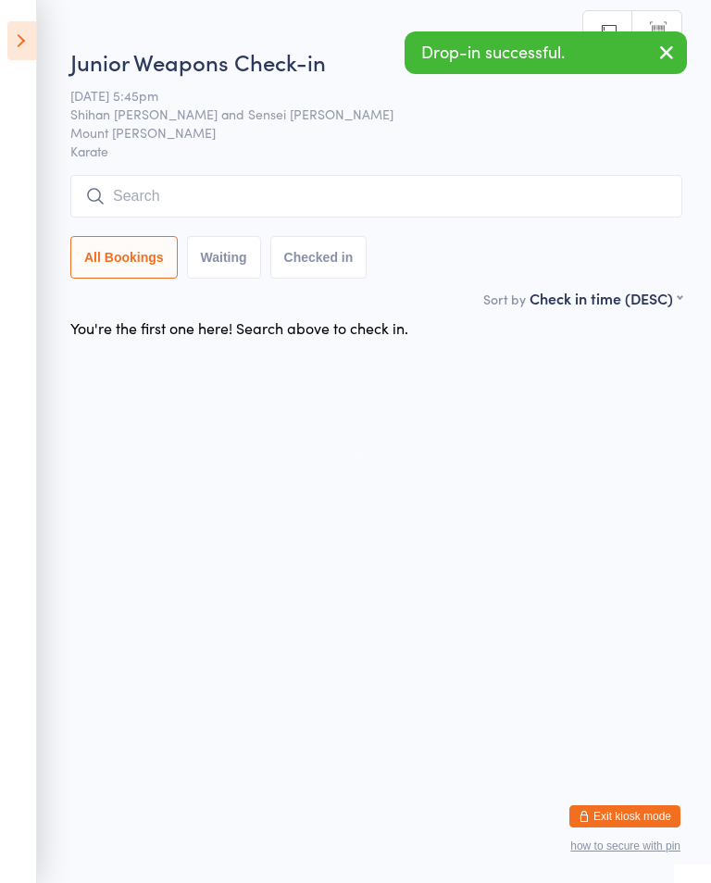
click at [375, 213] on input "search" at bounding box center [376, 196] width 612 height 43
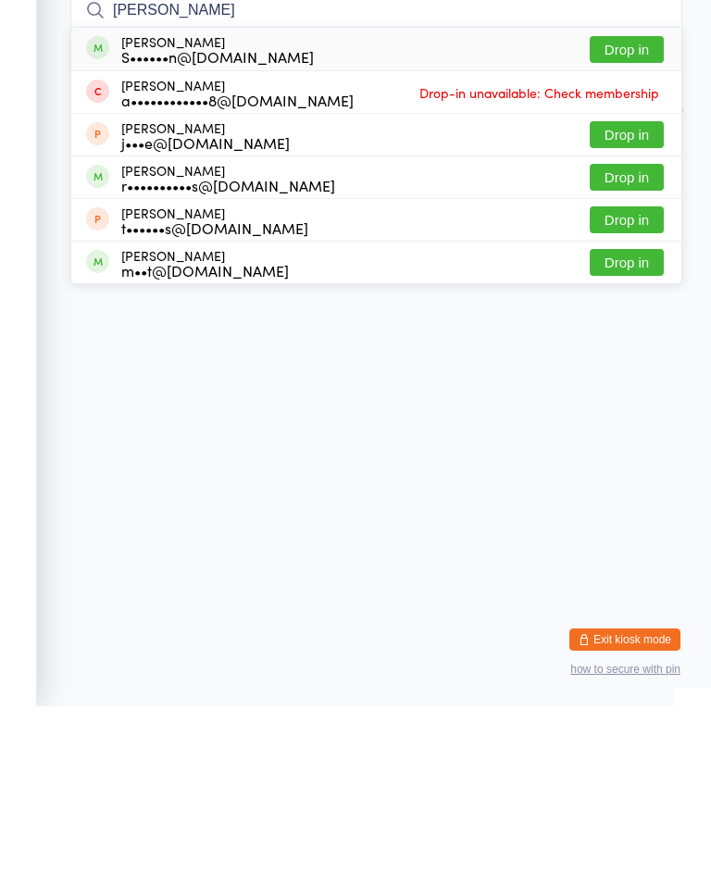
type input "Beau Mathis"
click at [627, 213] on button "Drop in" at bounding box center [626, 226] width 74 height 27
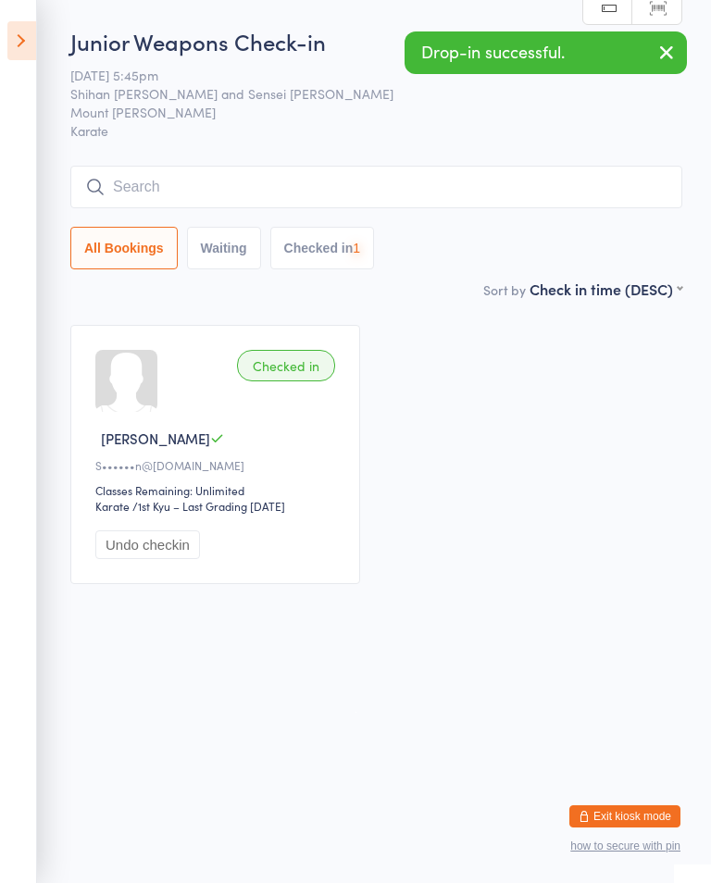
click at [34, 34] on icon at bounding box center [21, 40] width 29 height 39
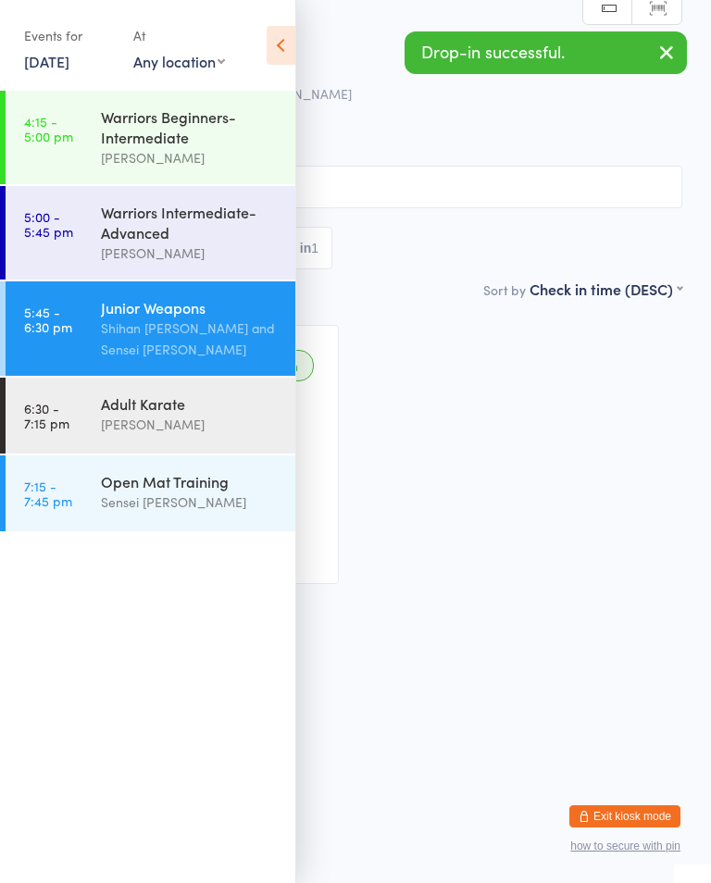
click at [167, 71] on select "Any location Mount Evelyn" at bounding box center [179, 61] width 92 height 20
click at [204, 127] on div "Warriors Beginners-Intermediate" at bounding box center [190, 126] width 179 height 41
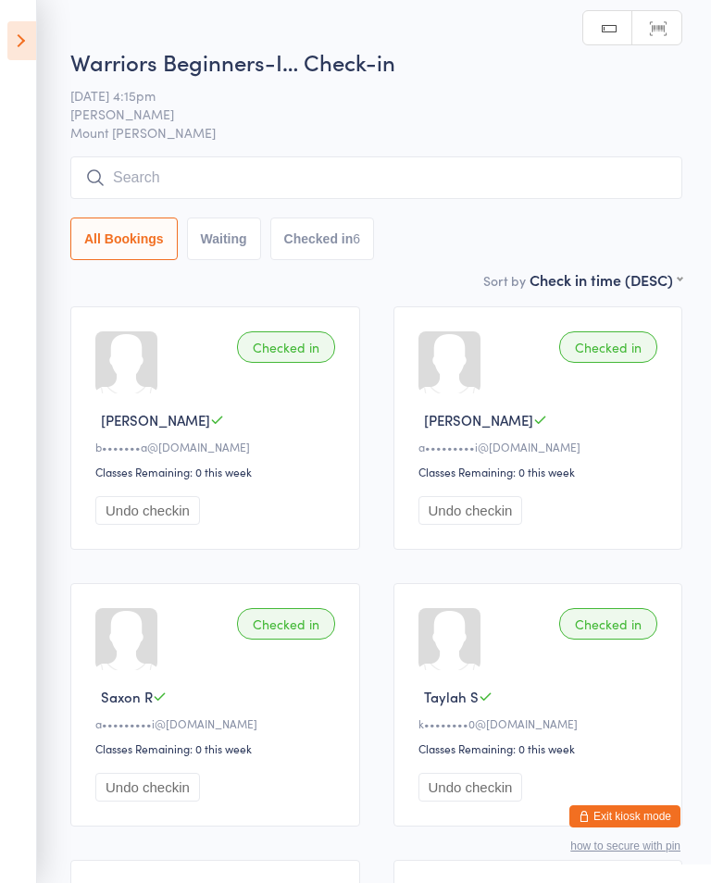
click at [439, 198] on input "search" at bounding box center [376, 177] width 612 height 43
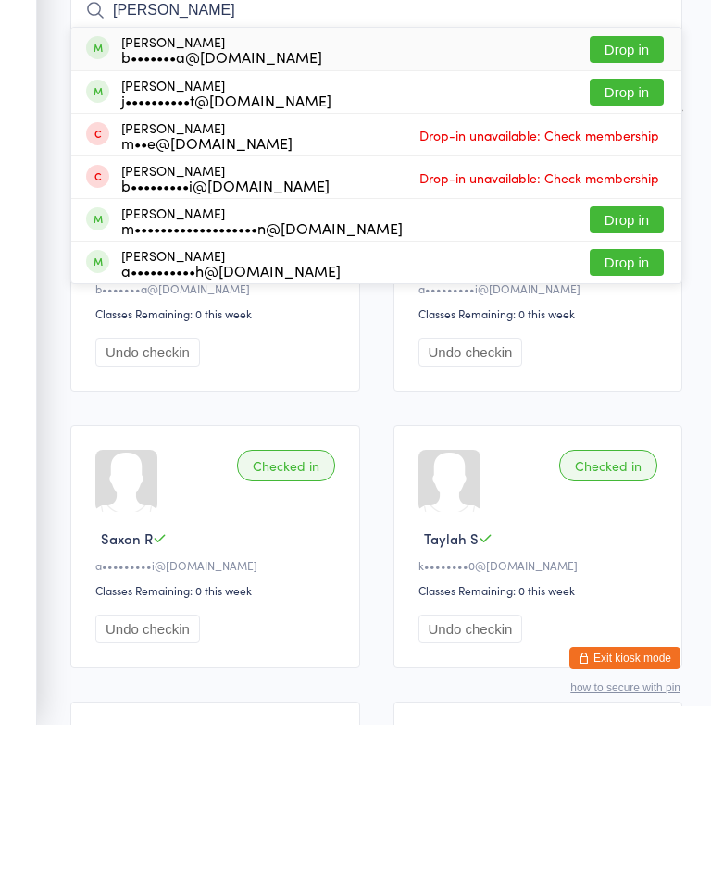
type input "Alexis"
click at [649, 194] on button "Drop in" at bounding box center [626, 207] width 74 height 27
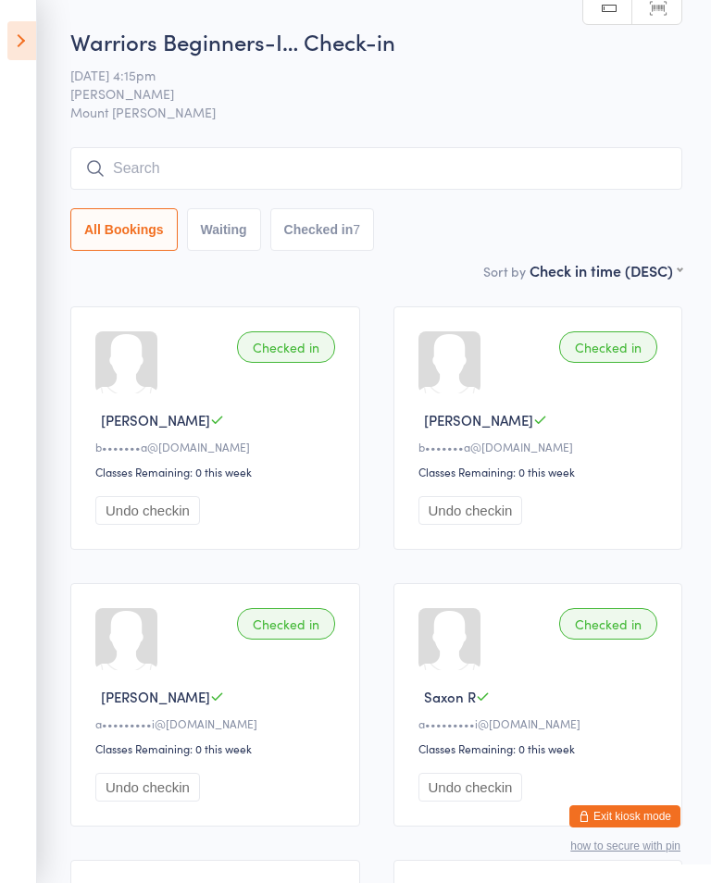
click at [601, 167] on input "search" at bounding box center [376, 168] width 612 height 43
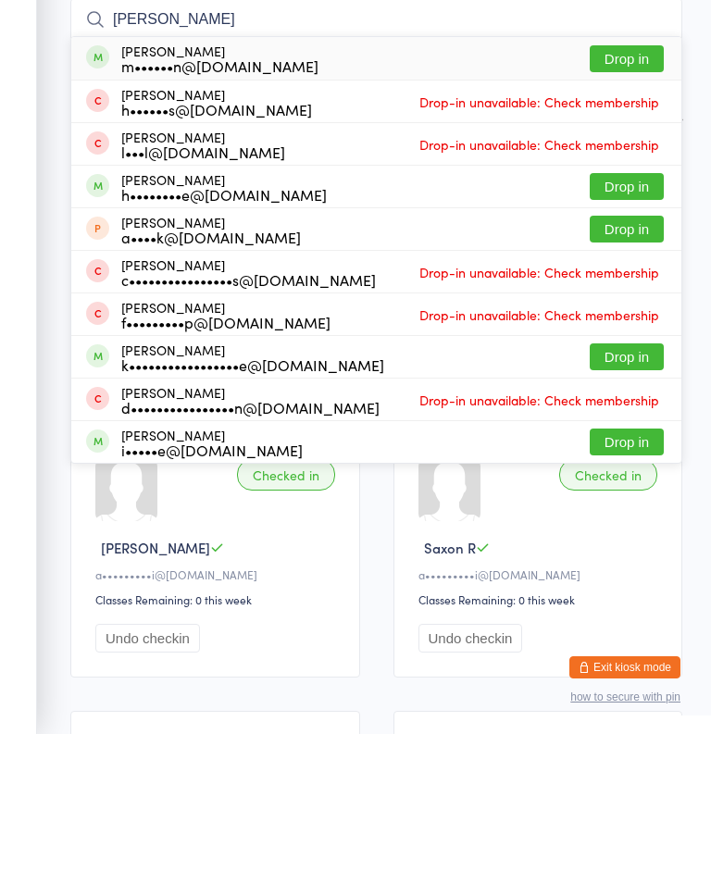
type input "Henry"
click at [644, 322] on button "Drop in" at bounding box center [626, 335] width 74 height 27
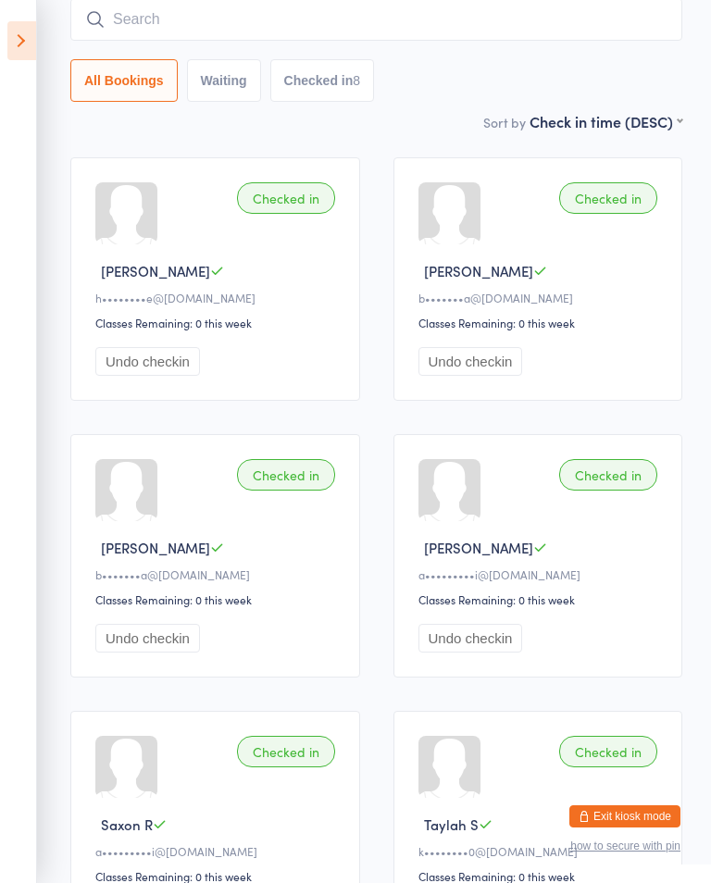
click at [340, 38] on input "search" at bounding box center [376, 19] width 612 height 43
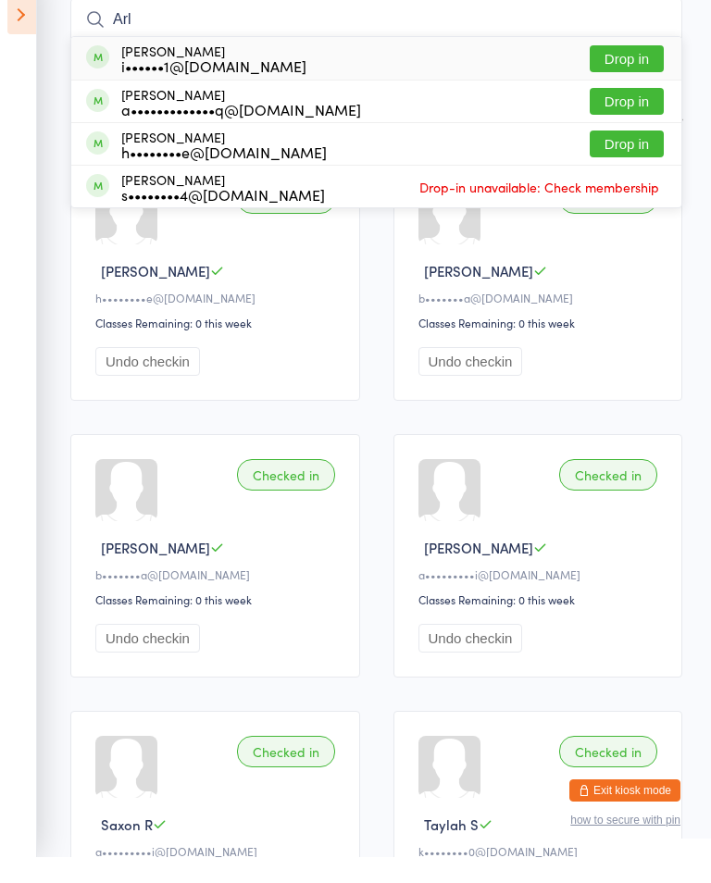
scroll to position [102, 0]
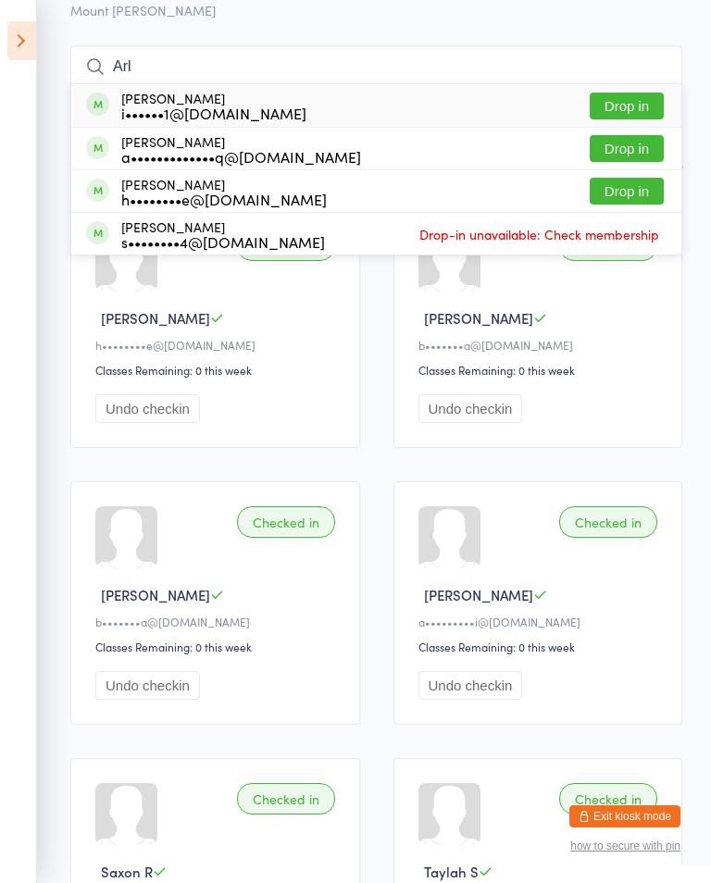
type input "Arl"
click at [203, 187] on div "Arlington Simpson h••••••••e@live.com.au" at bounding box center [223, 192] width 205 height 30
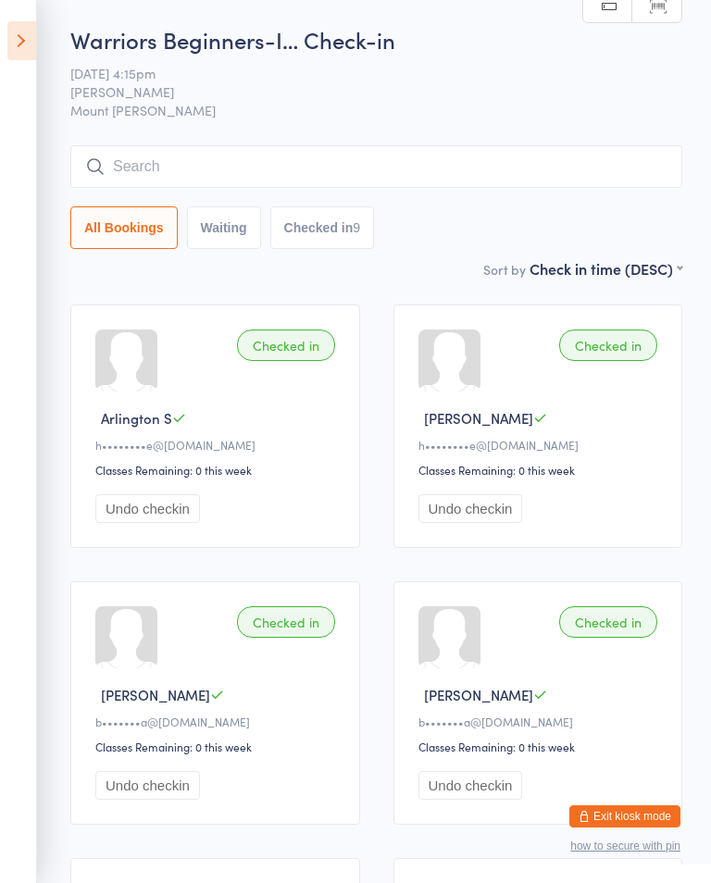
scroll to position [0, 0]
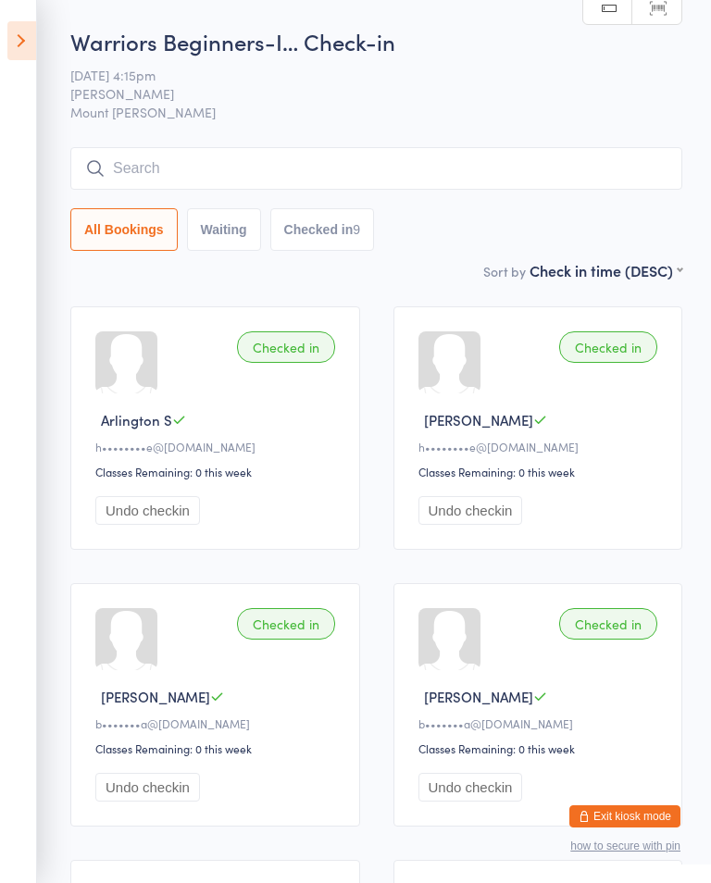
click at [590, 168] on input "search" at bounding box center [376, 168] width 612 height 43
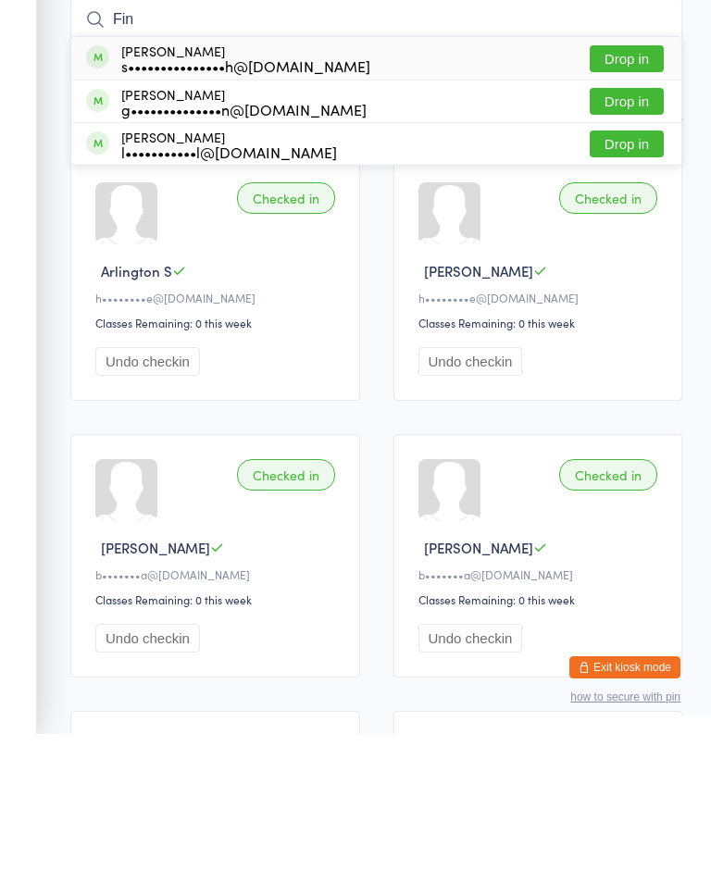
type input "Fin"
click at [636, 279] on button "Drop in" at bounding box center [626, 292] width 74 height 27
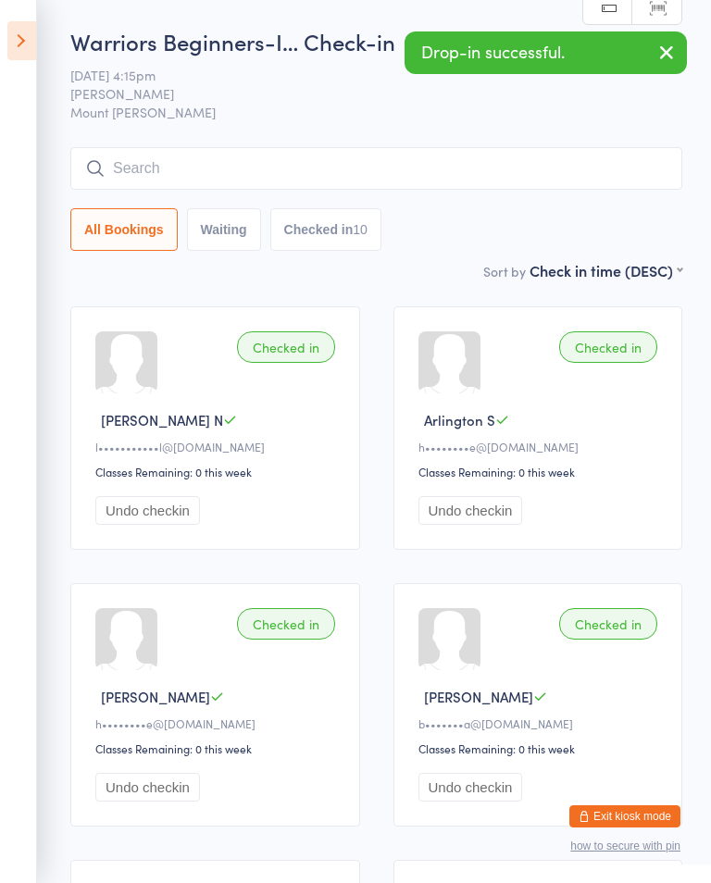
click at [332, 202] on div "All Bookings Waiting Checked in 10" at bounding box center [376, 199] width 612 height 104
click at [324, 177] on input "search" at bounding box center [376, 168] width 612 height 43
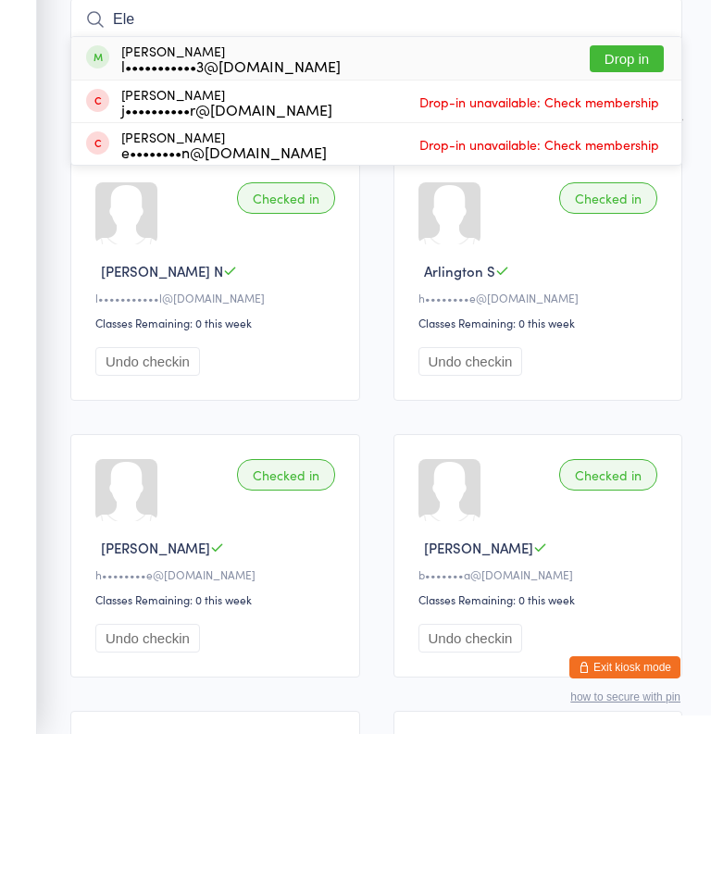
type input "Ele"
click at [142, 192] on div "Eleanor Johnson l•••••••••••3@hotmail.com" at bounding box center [230, 207] width 219 height 30
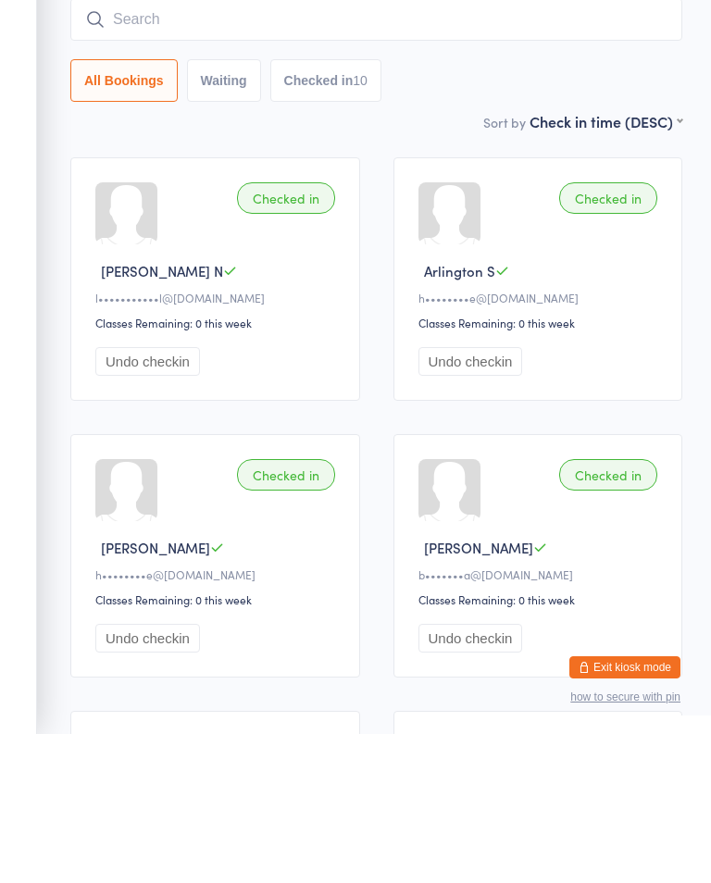
scroll to position [149, 0]
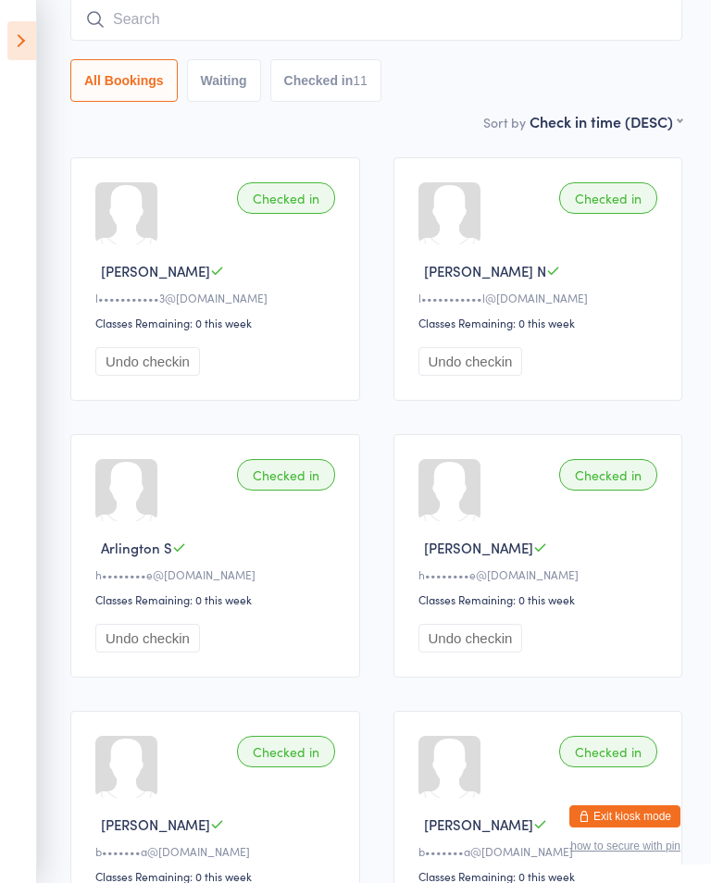
click at [346, 25] on input "search" at bounding box center [376, 19] width 612 height 43
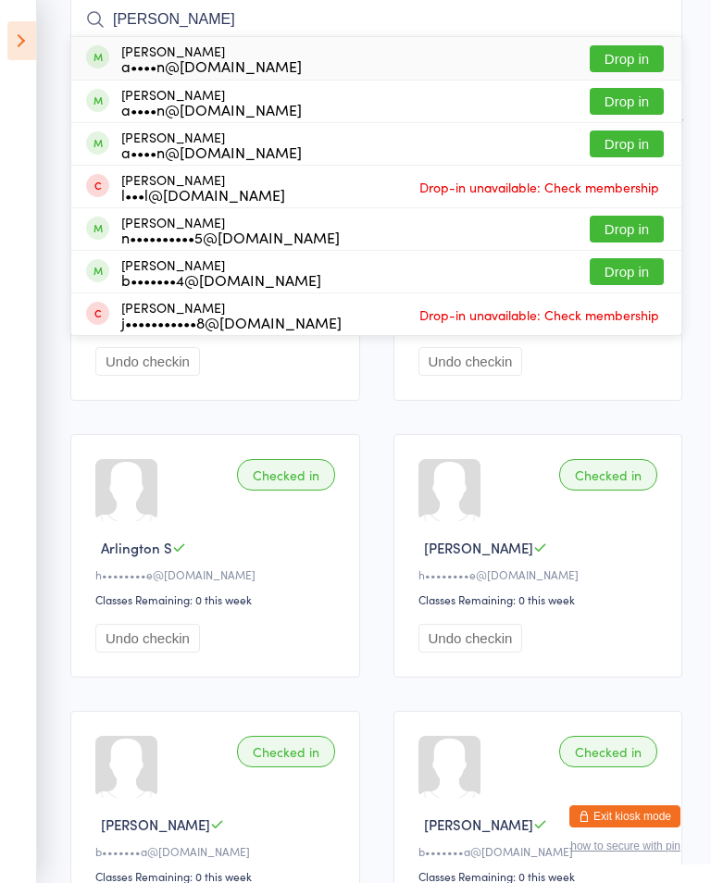
type input "Murn"
click at [628, 104] on button "Drop in" at bounding box center [626, 101] width 74 height 27
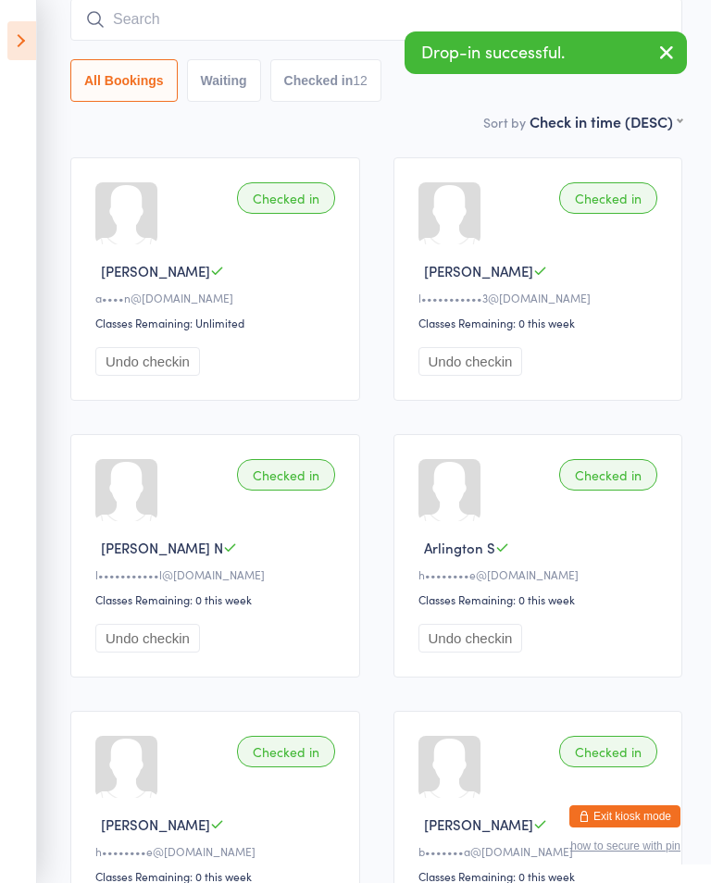
click at [679, 43] on button "button" at bounding box center [666, 53] width 41 height 43
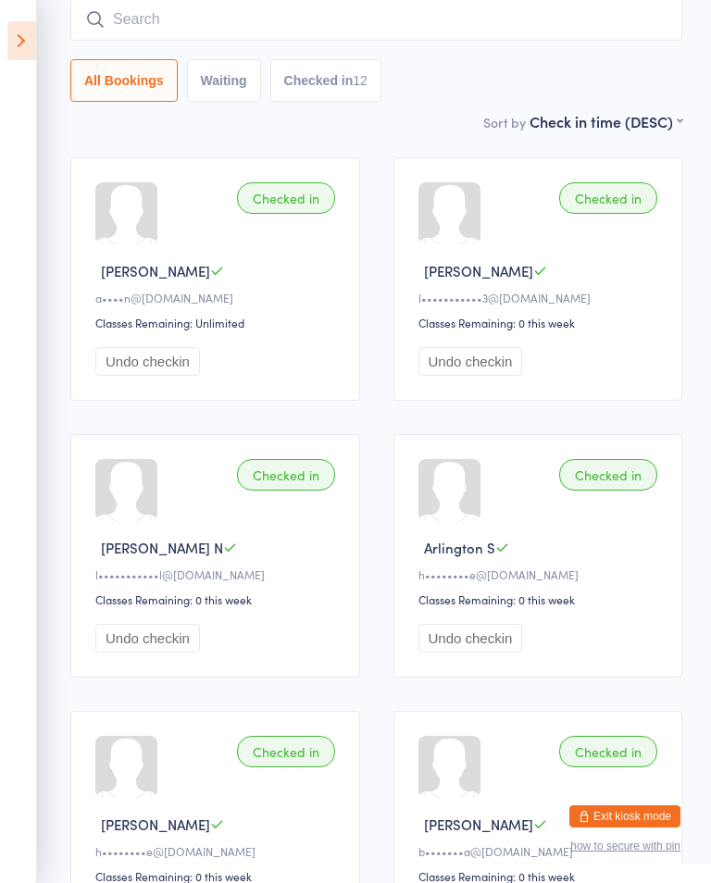
click at [177, 376] on button "Undo checkin" at bounding box center [147, 361] width 105 height 29
click at [391, 13] on input "search" at bounding box center [376, 19] width 612 height 43
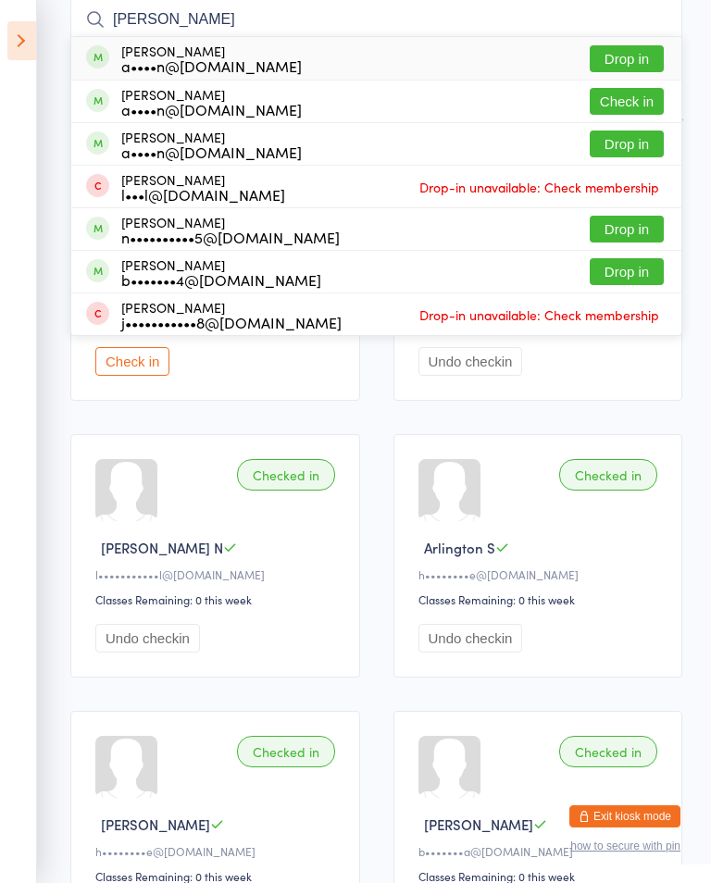
type input "Murn"
click at [638, 145] on button "Drop in" at bounding box center [626, 143] width 74 height 27
